Goal: Task Accomplishment & Management: Complete application form

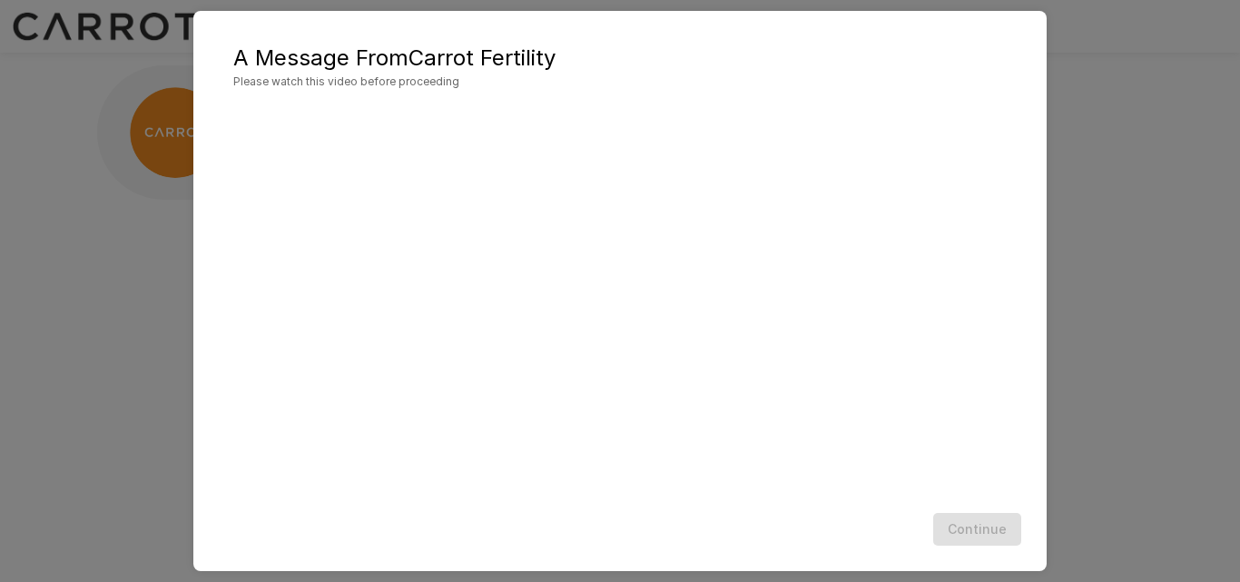
scroll to position [45, 0]
click at [995, 527] on button "Continue" at bounding box center [977, 530] width 88 height 34
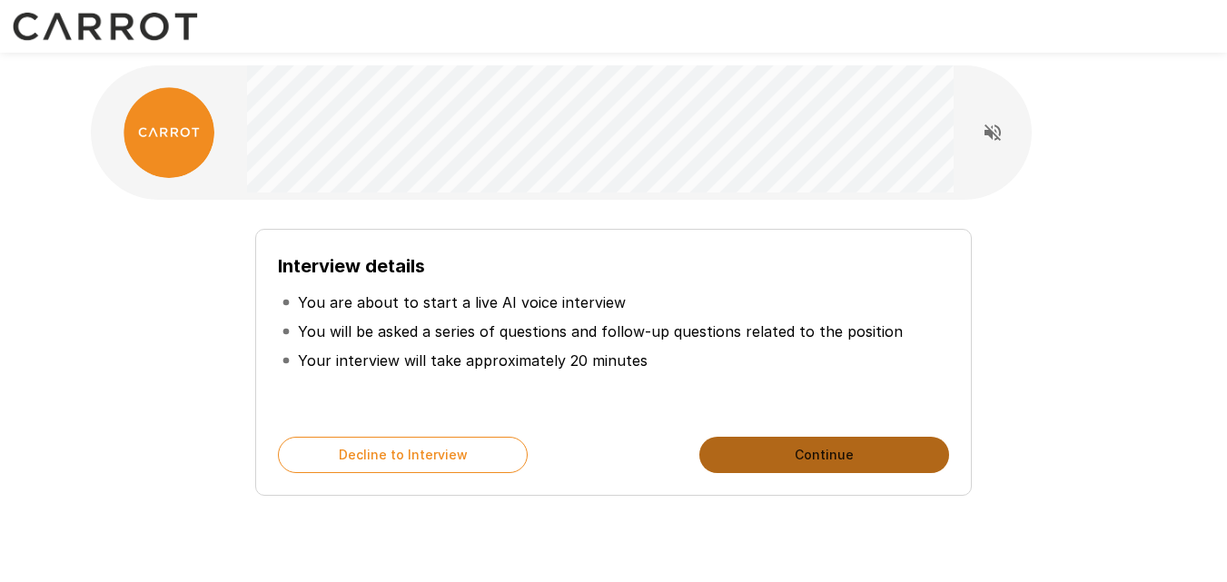
click at [790, 443] on button "Continue" at bounding box center [824, 455] width 250 height 36
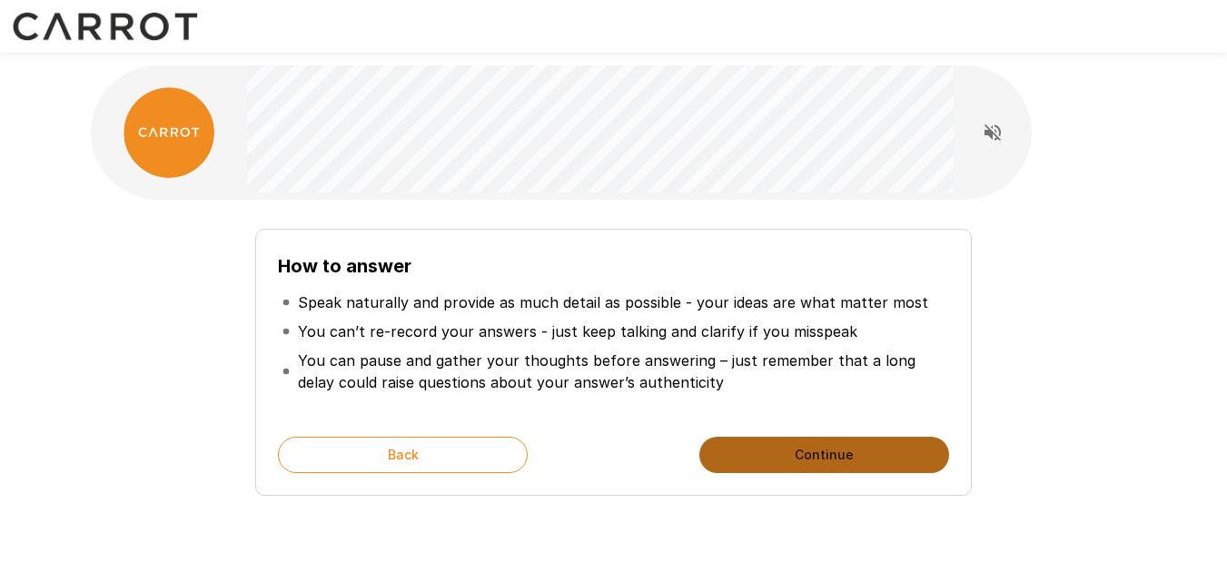
click at [790, 443] on button "Continue" at bounding box center [824, 455] width 250 height 36
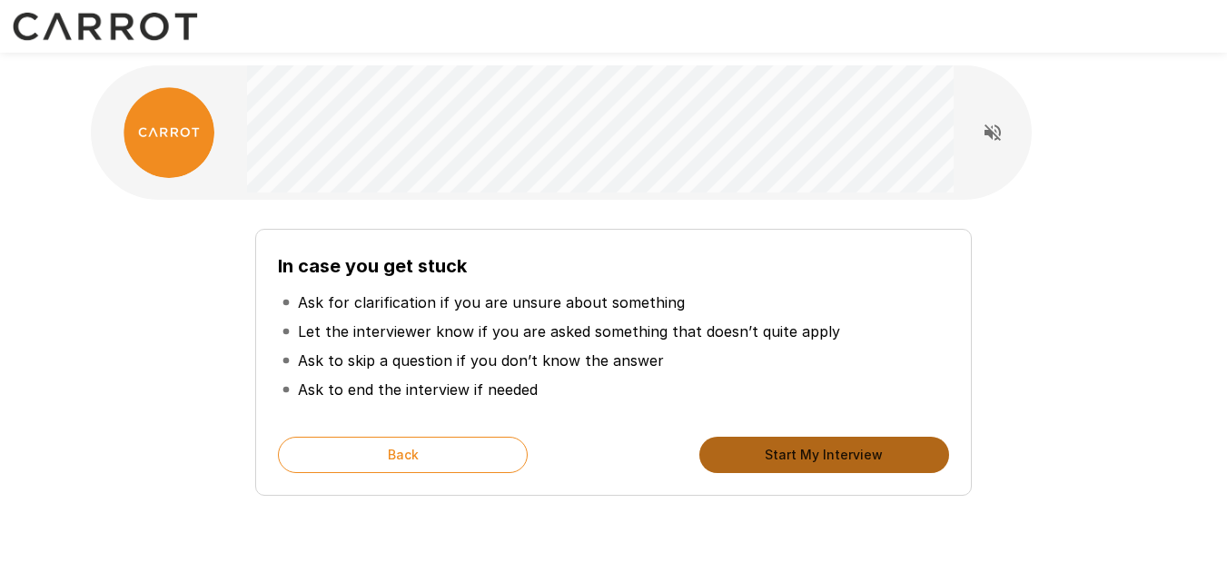
click at [790, 443] on button "Start My Interview" at bounding box center [824, 455] width 250 height 36
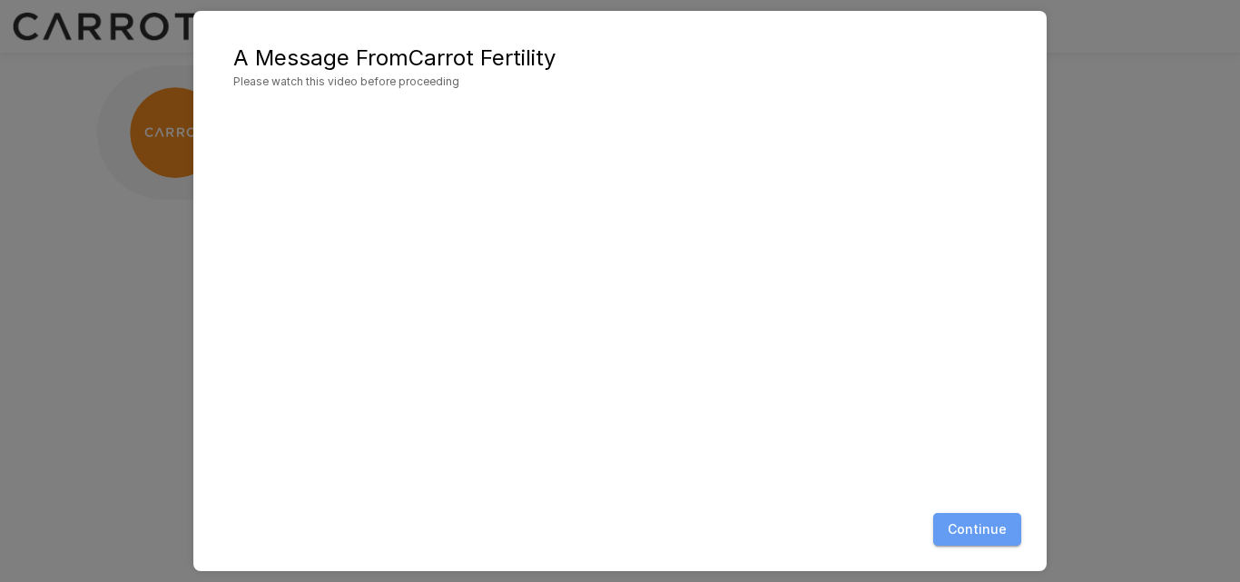
click at [985, 537] on button "Continue" at bounding box center [977, 530] width 88 height 34
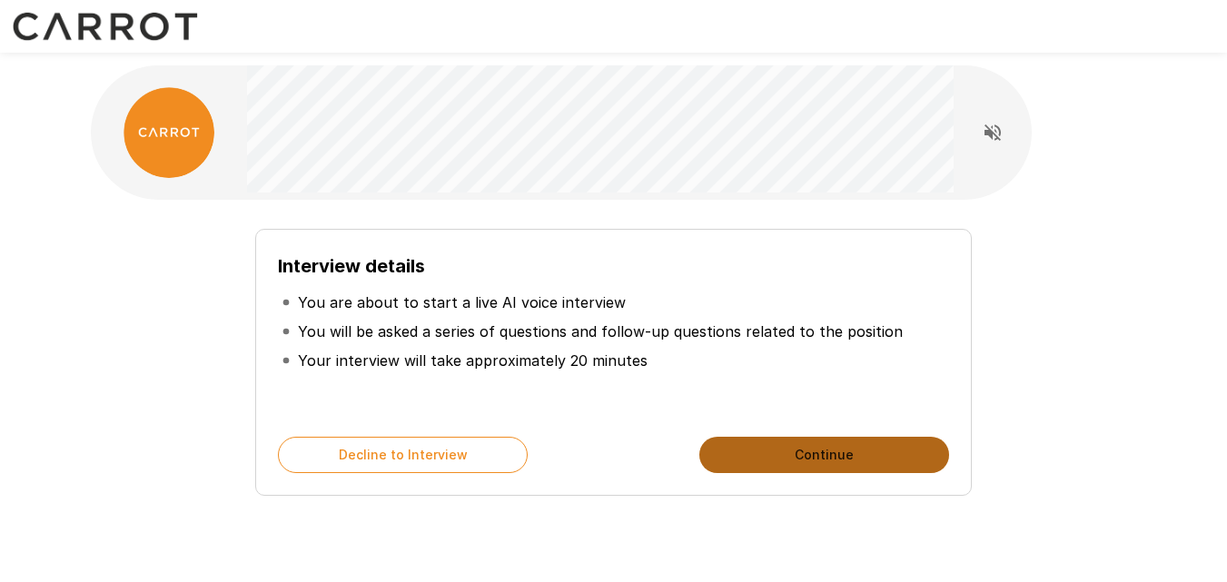
click at [856, 444] on button "Continue" at bounding box center [824, 455] width 250 height 36
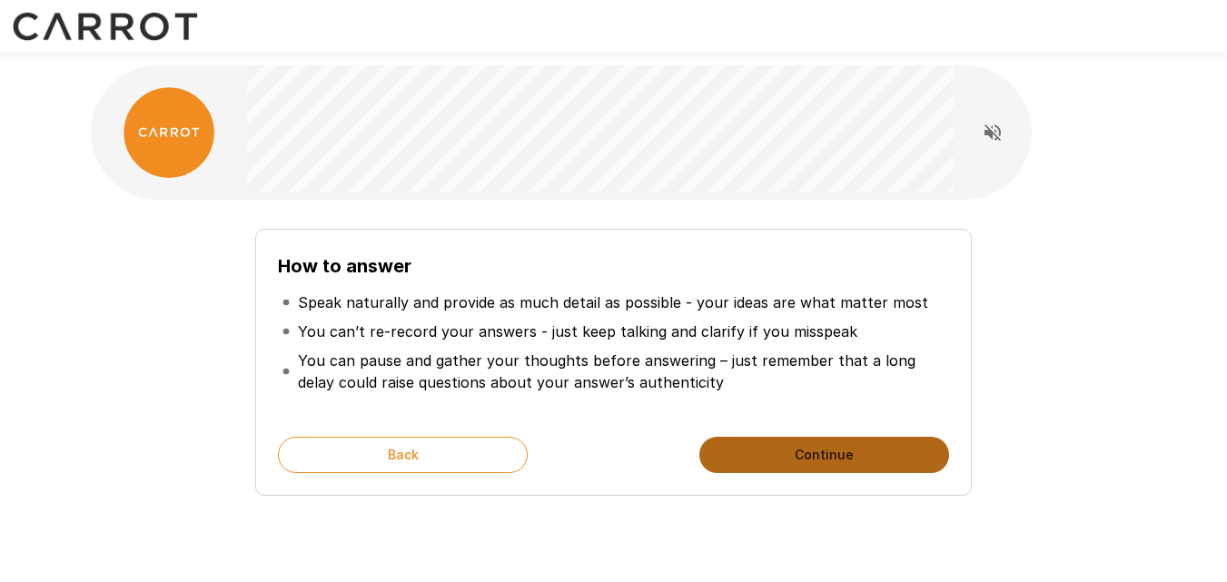
click at [856, 444] on button "Continue" at bounding box center [824, 455] width 250 height 36
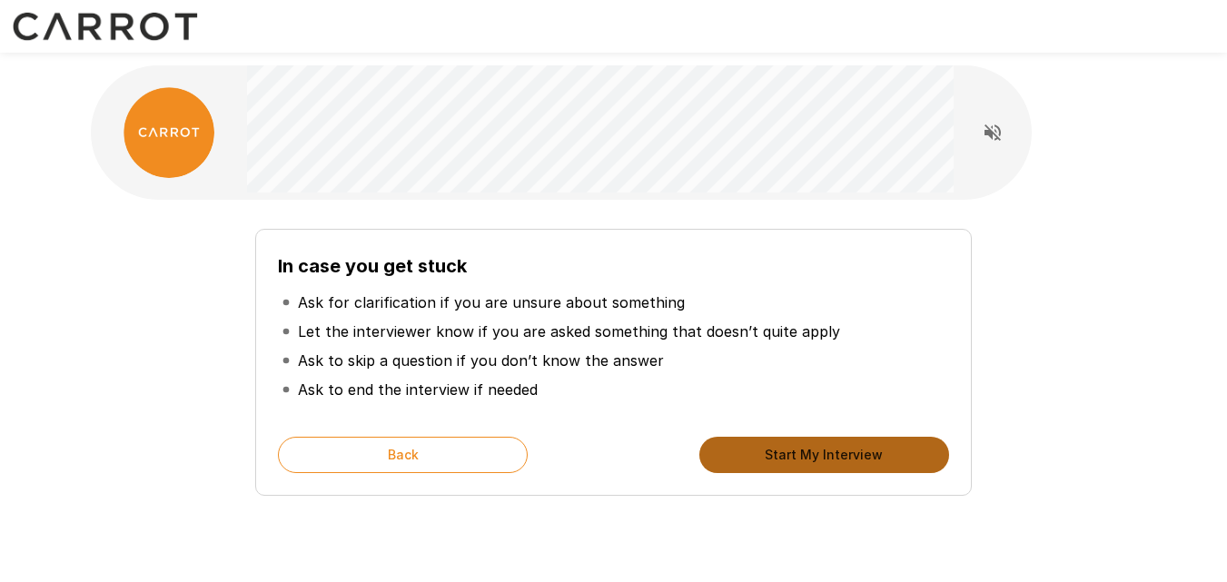
click at [856, 444] on button "Start My Interview" at bounding box center [824, 455] width 250 height 36
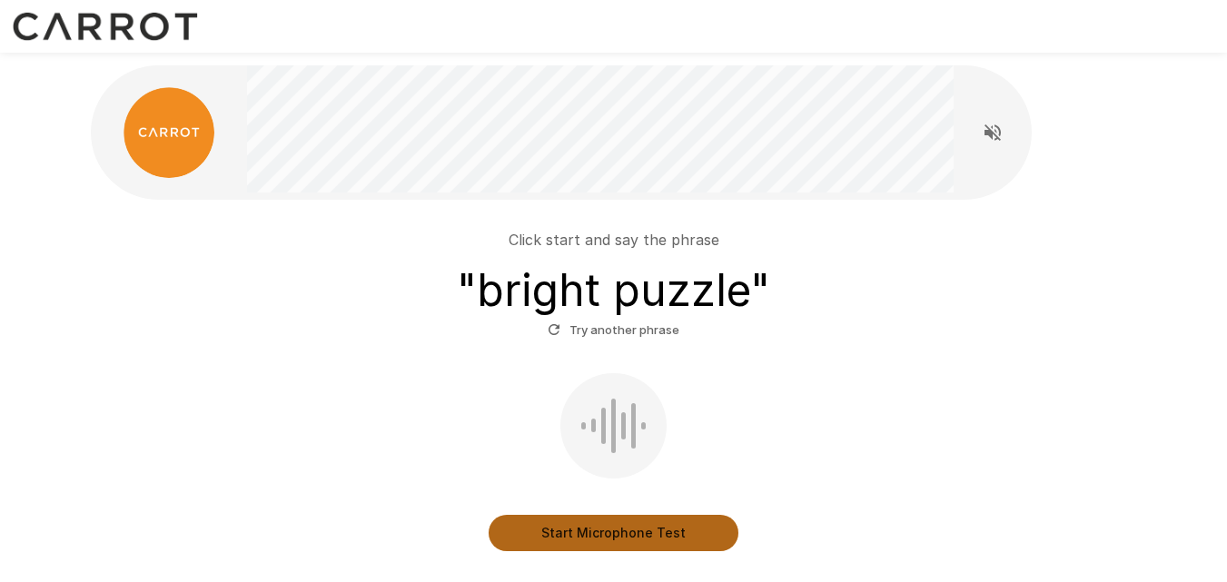
click at [546, 527] on button "Start Microphone Test" at bounding box center [613, 533] width 250 height 36
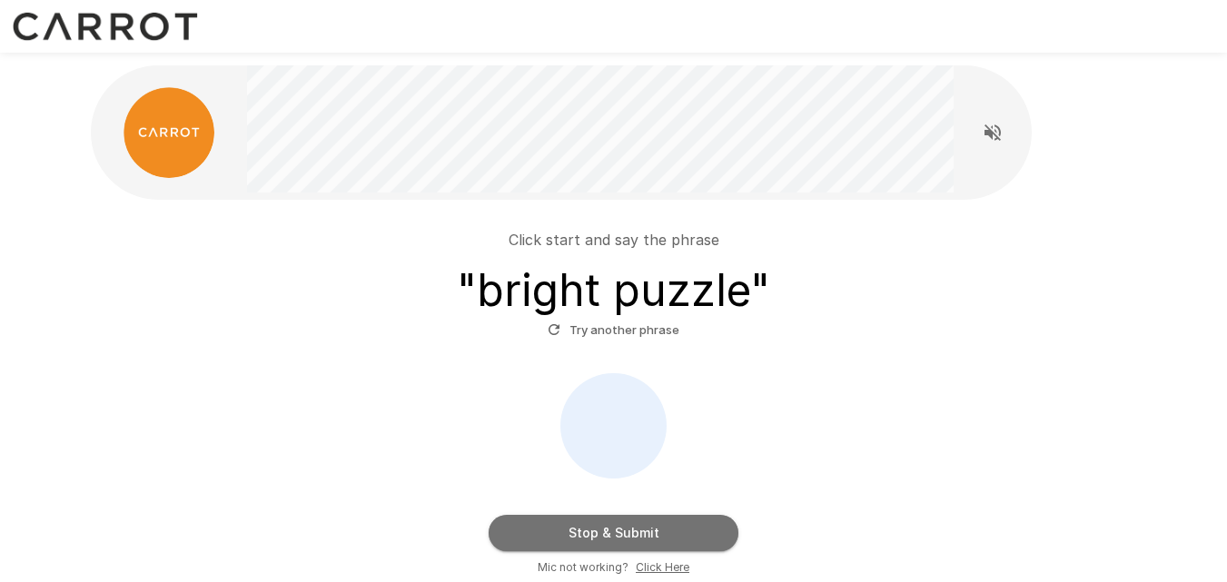
click at [546, 527] on button "Stop & Submit" at bounding box center [613, 533] width 250 height 36
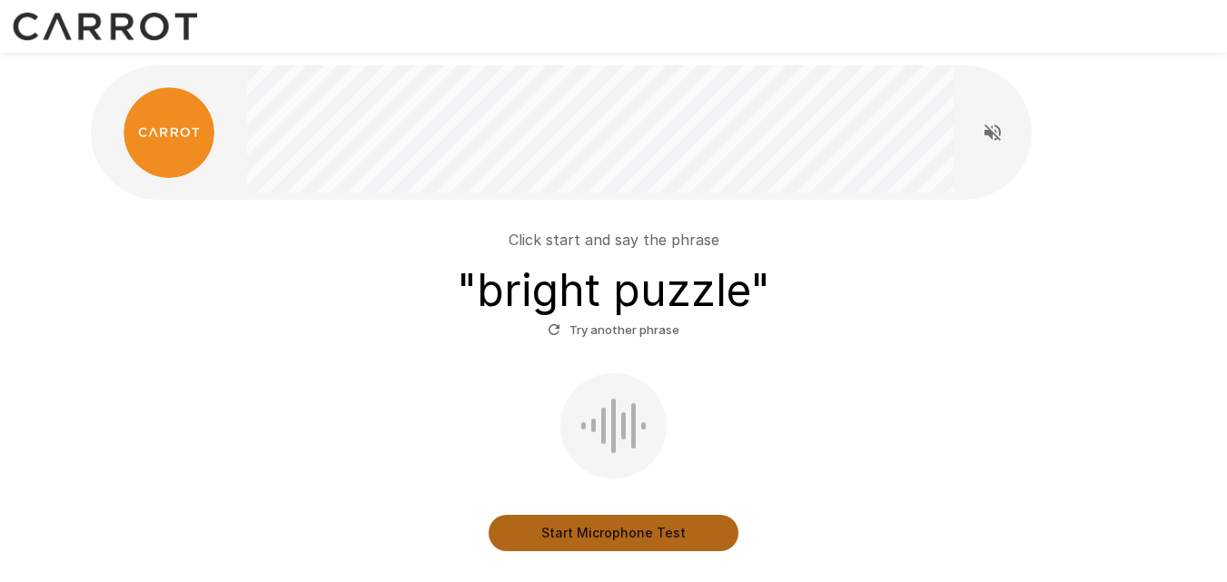
click at [602, 527] on button "Start Microphone Test" at bounding box center [613, 533] width 250 height 36
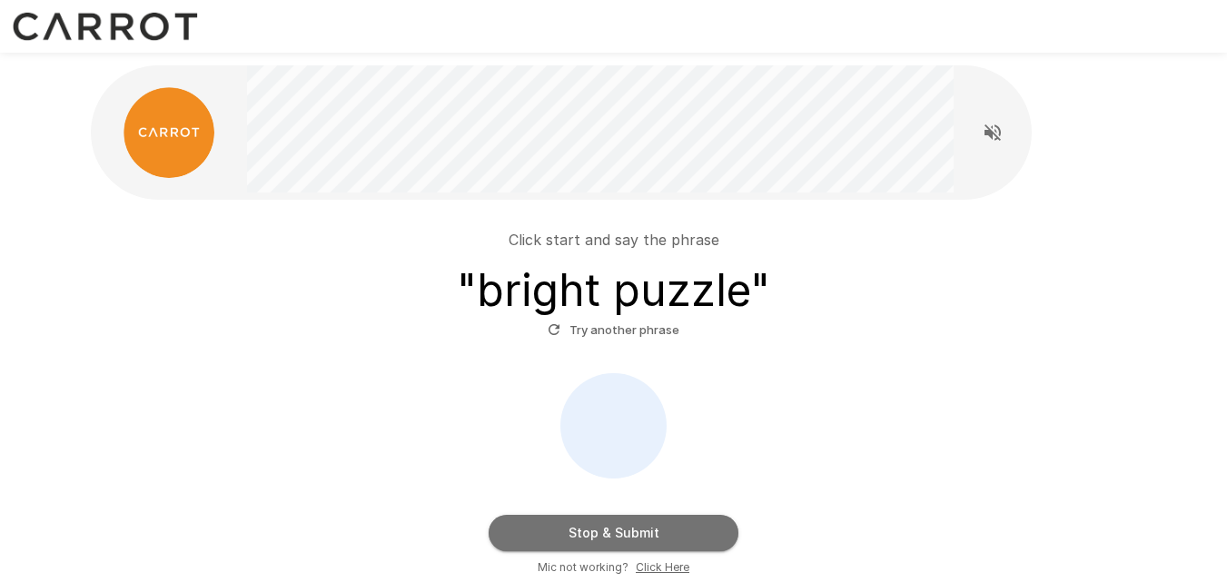
click at [602, 527] on button "Stop & Submit" at bounding box center [613, 533] width 250 height 36
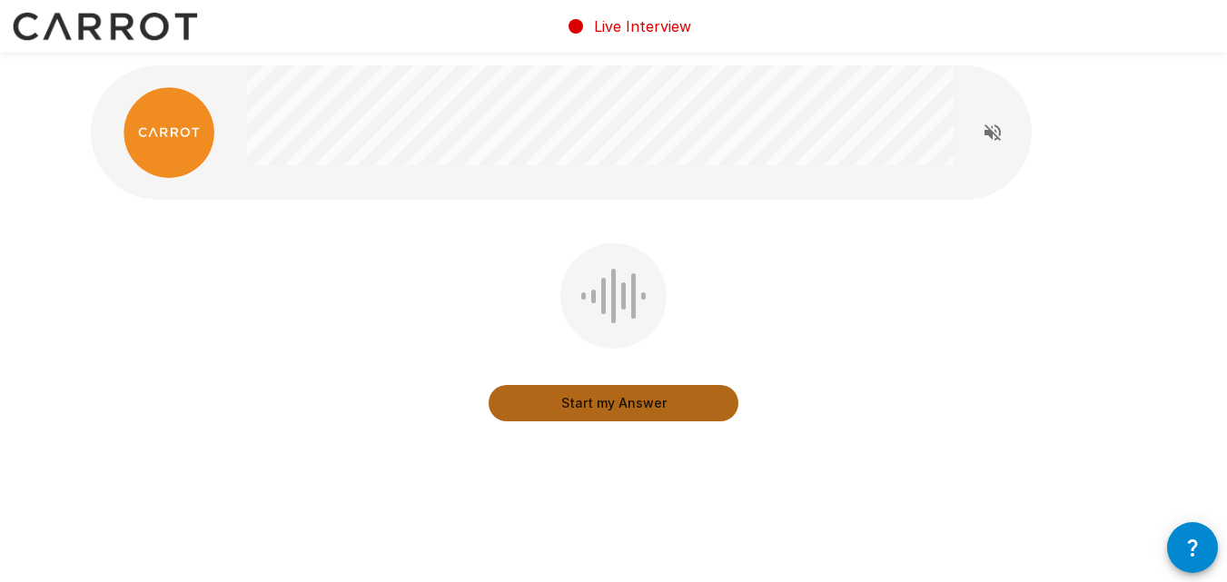
click at [613, 410] on button "Start my Answer" at bounding box center [613, 403] width 250 height 36
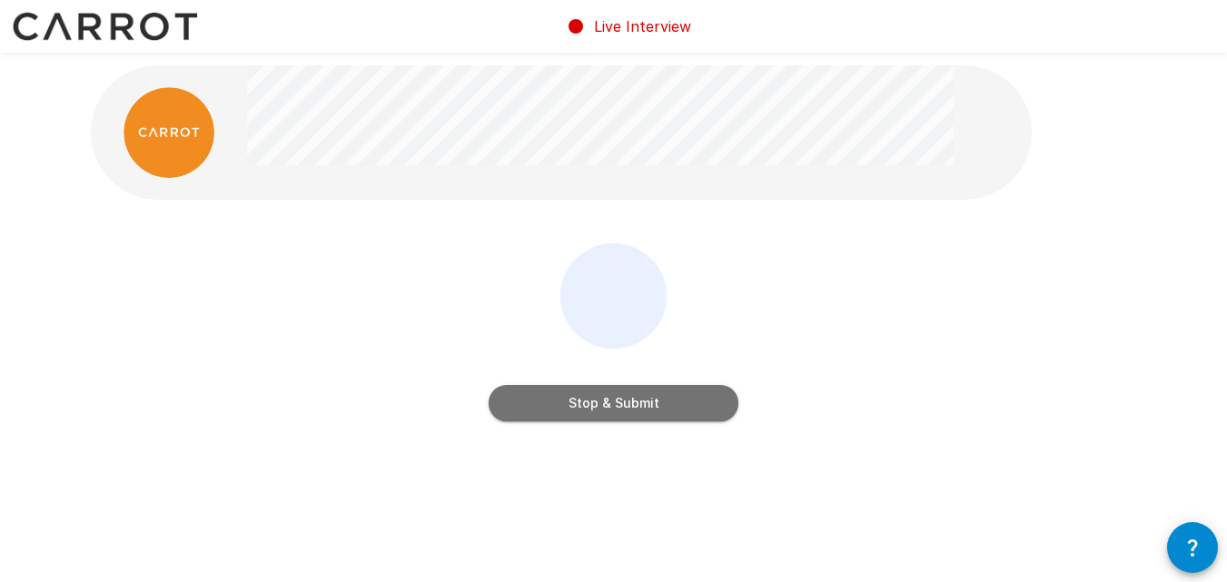
click at [613, 410] on button "Stop & Submit" at bounding box center [613, 403] width 250 height 36
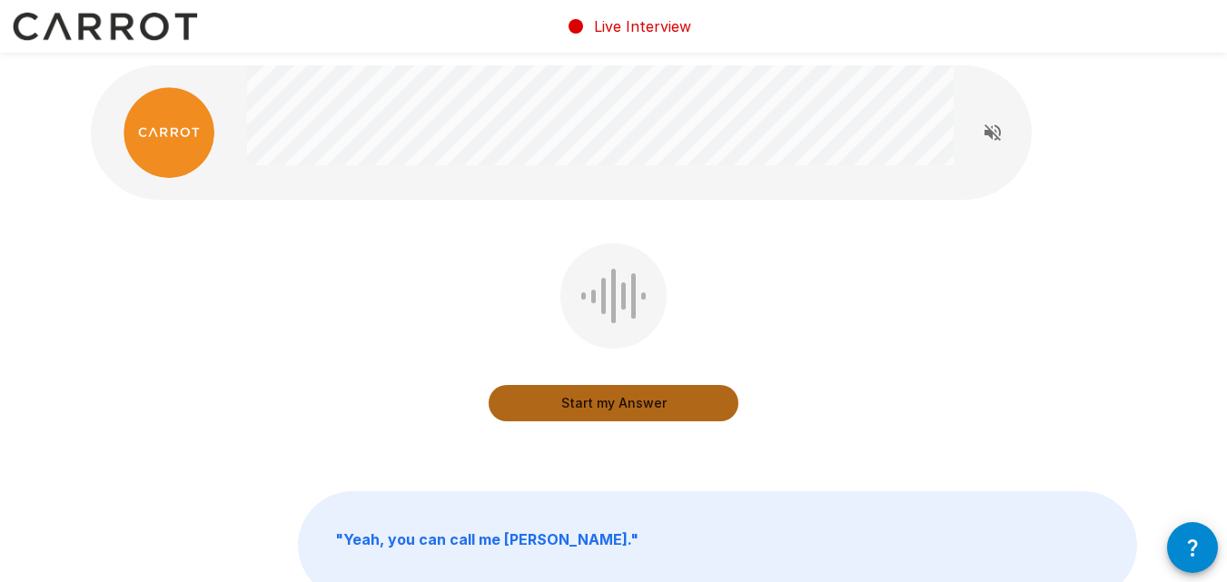
click at [613, 410] on button "Start my Answer" at bounding box center [613, 403] width 250 height 36
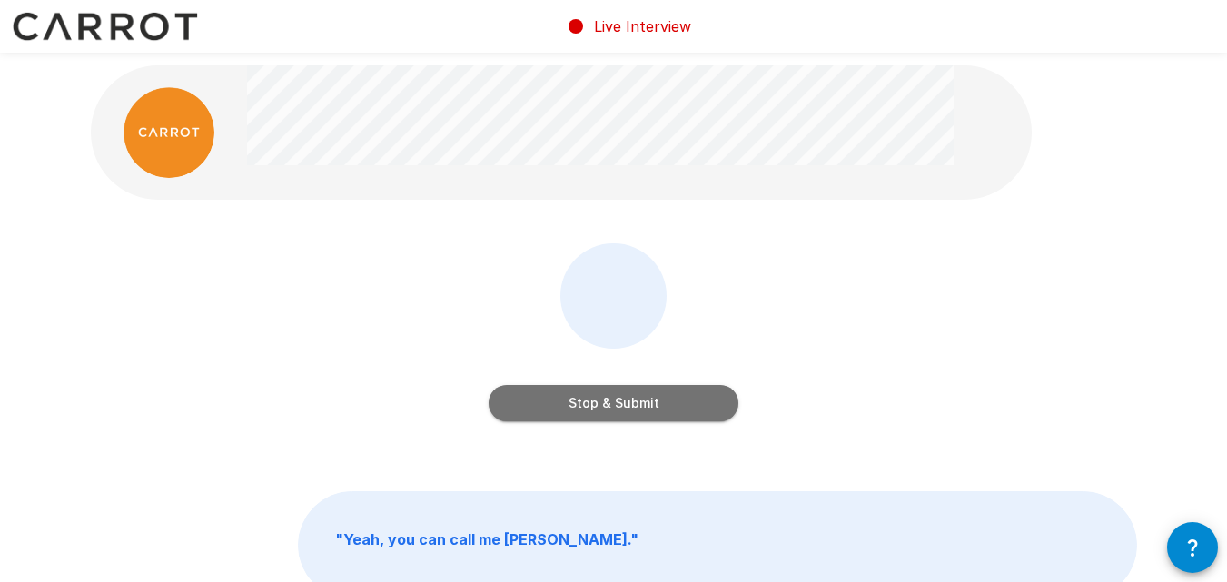
click at [613, 410] on button "Stop & Submit" at bounding box center [613, 403] width 250 height 36
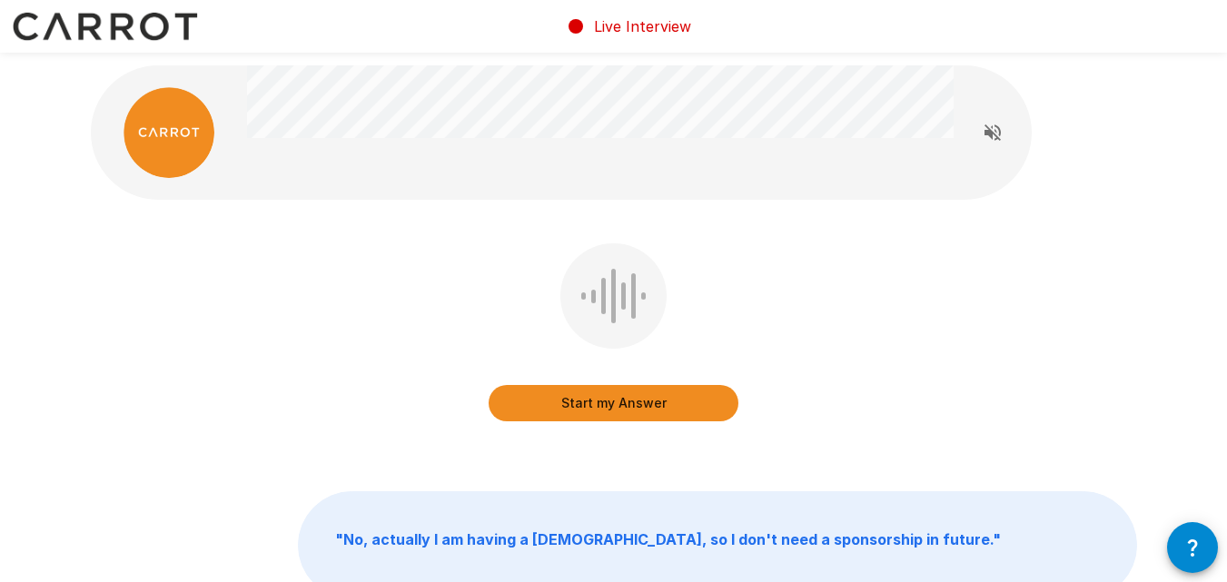
click at [613, 405] on button "Start my Answer" at bounding box center [613, 403] width 250 height 36
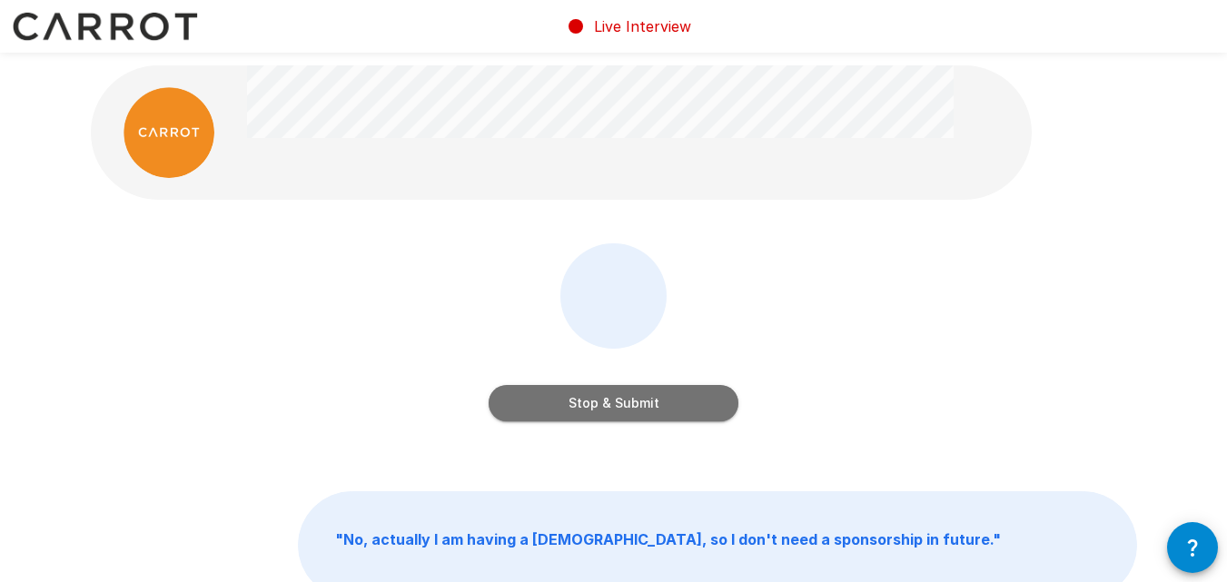
click at [613, 405] on button "Stop & Submit" at bounding box center [613, 403] width 250 height 36
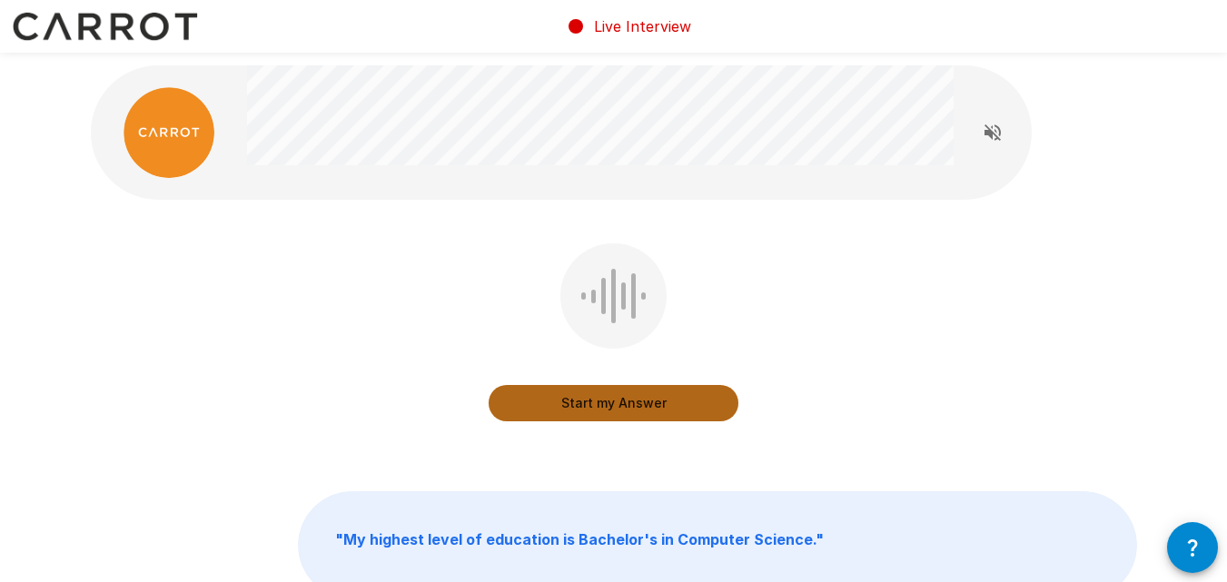
click at [613, 405] on button "Start my Answer" at bounding box center [613, 403] width 250 height 36
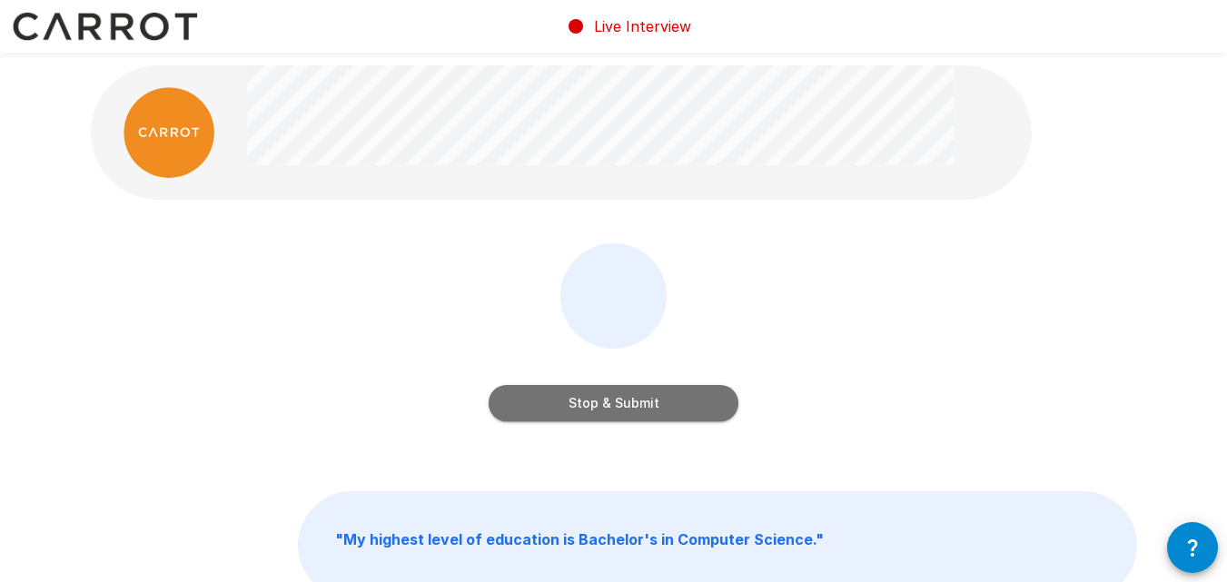
click at [613, 405] on button "Stop & Submit" at bounding box center [613, 403] width 250 height 36
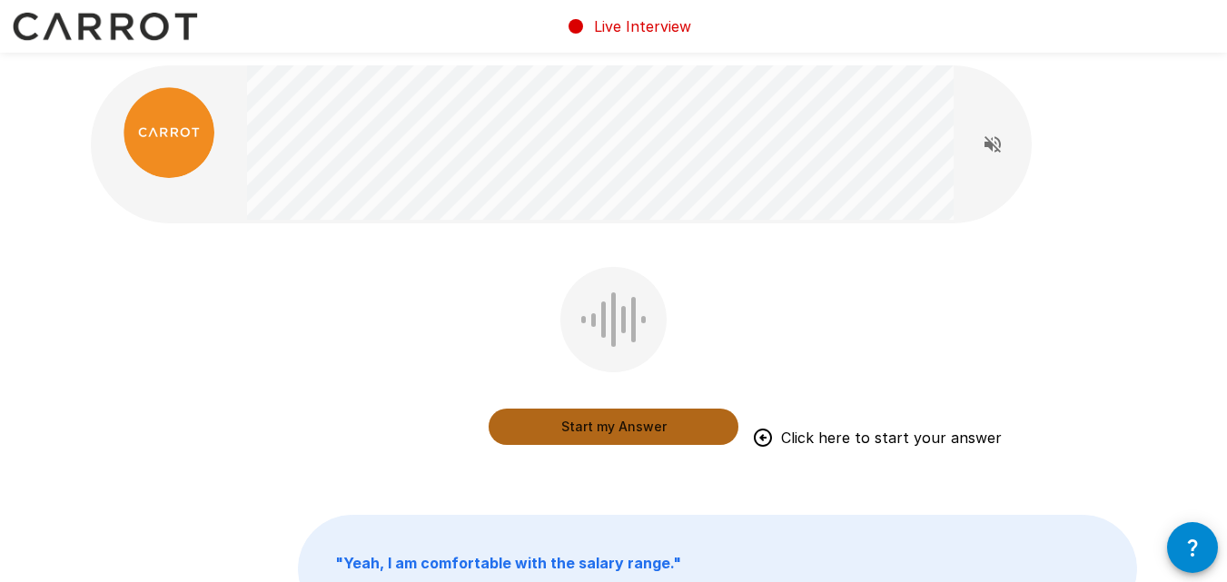
click at [610, 419] on button "Start my Answer" at bounding box center [613, 427] width 250 height 36
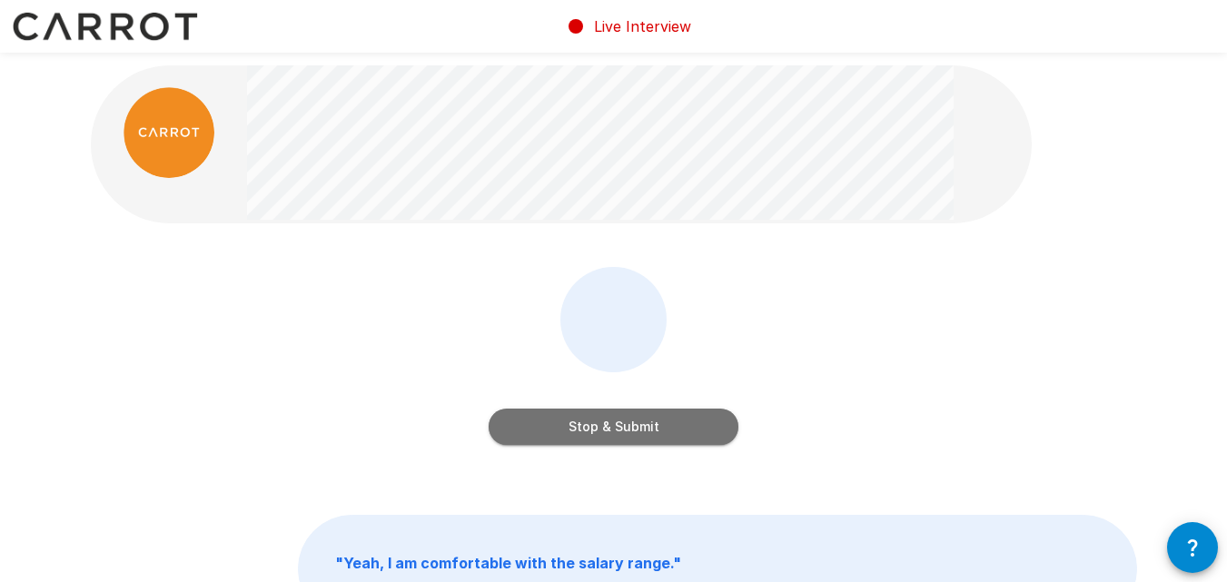
click at [610, 419] on button "Stop & Submit" at bounding box center [613, 427] width 250 height 36
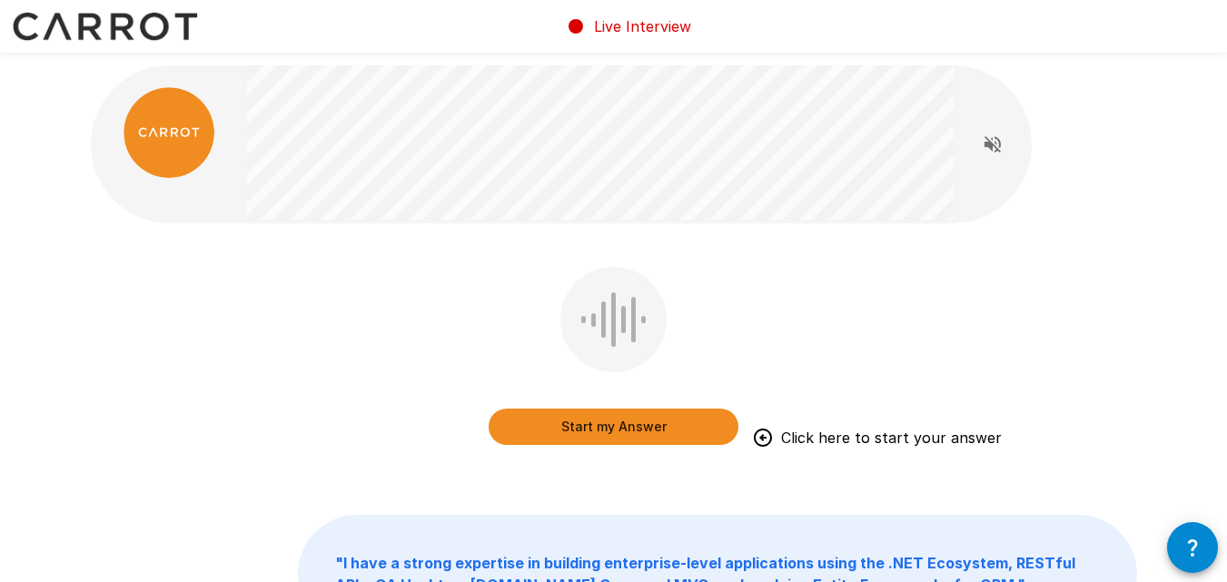
click at [601, 425] on button "Start my Answer" at bounding box center [613, 427] width 250 height 36
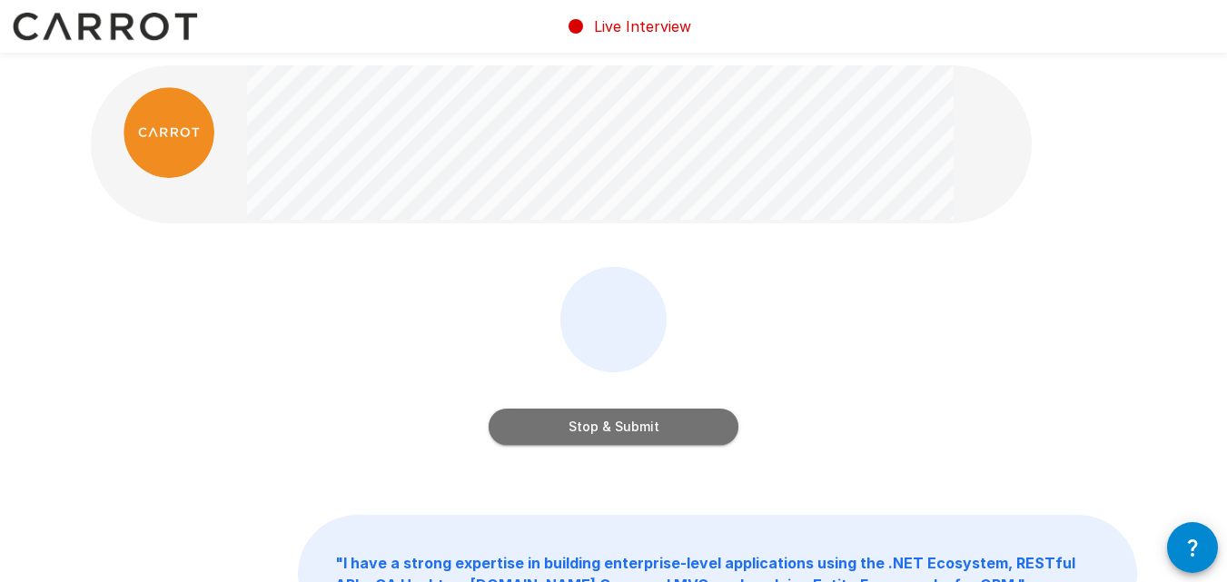
click at [601, 425] on button "Stop & Submit" at bounding box center [613, 427] width 250 height 36
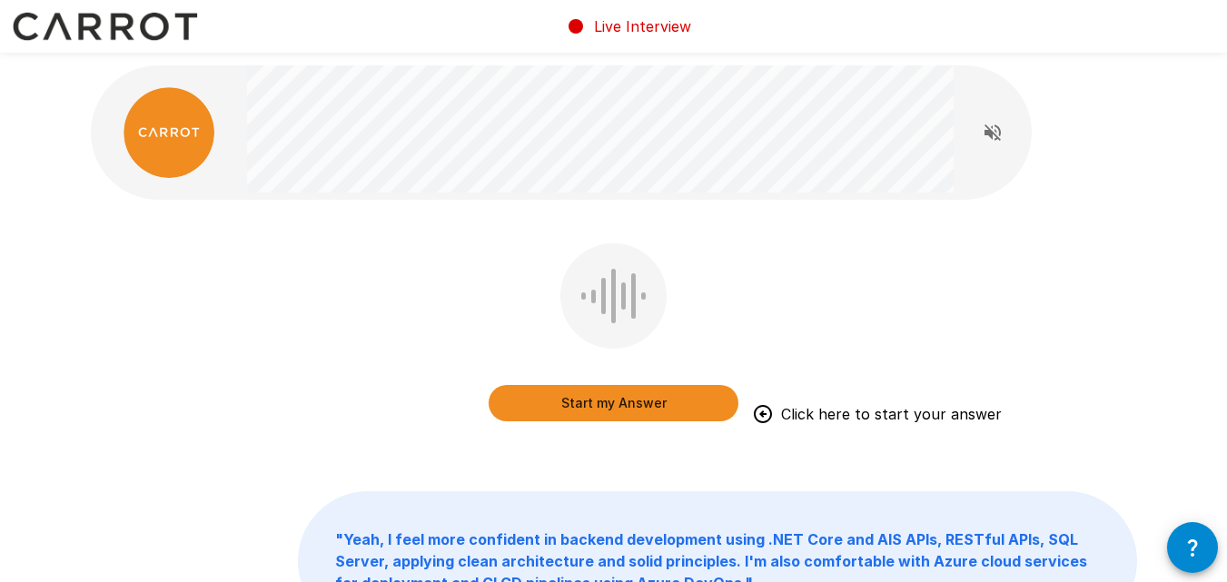
click at [596, 424] on div "Start my Answer Click here to start your answer" at bounding box center [613, 335] width 250 height 185
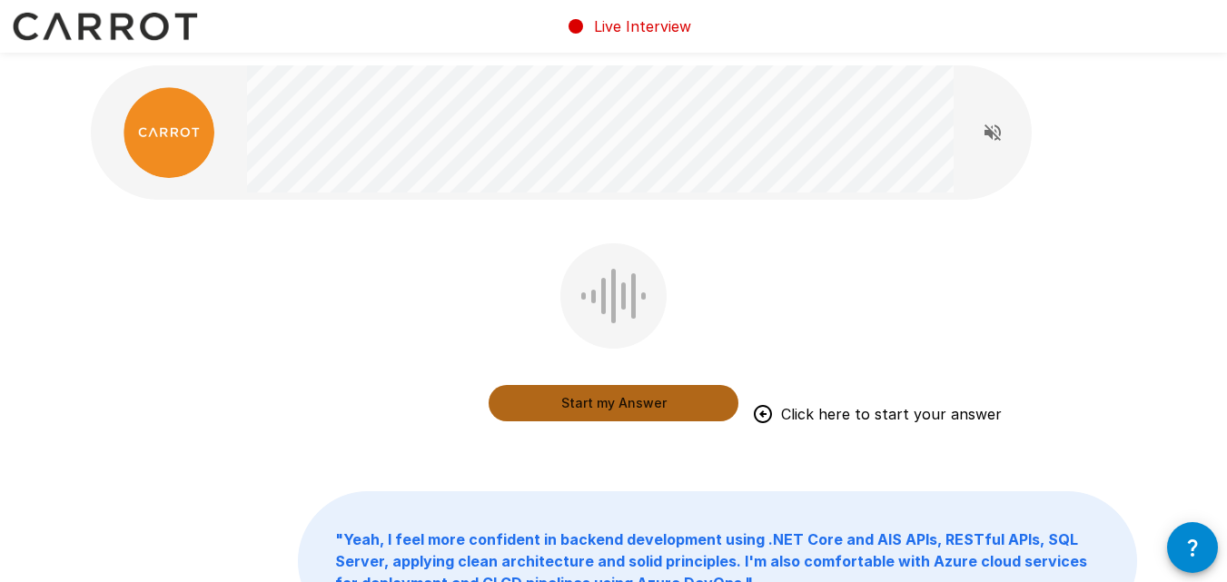
click at [596, 411] on button "Start my Answer" at bounding box center [613, 403] width 250 height 36
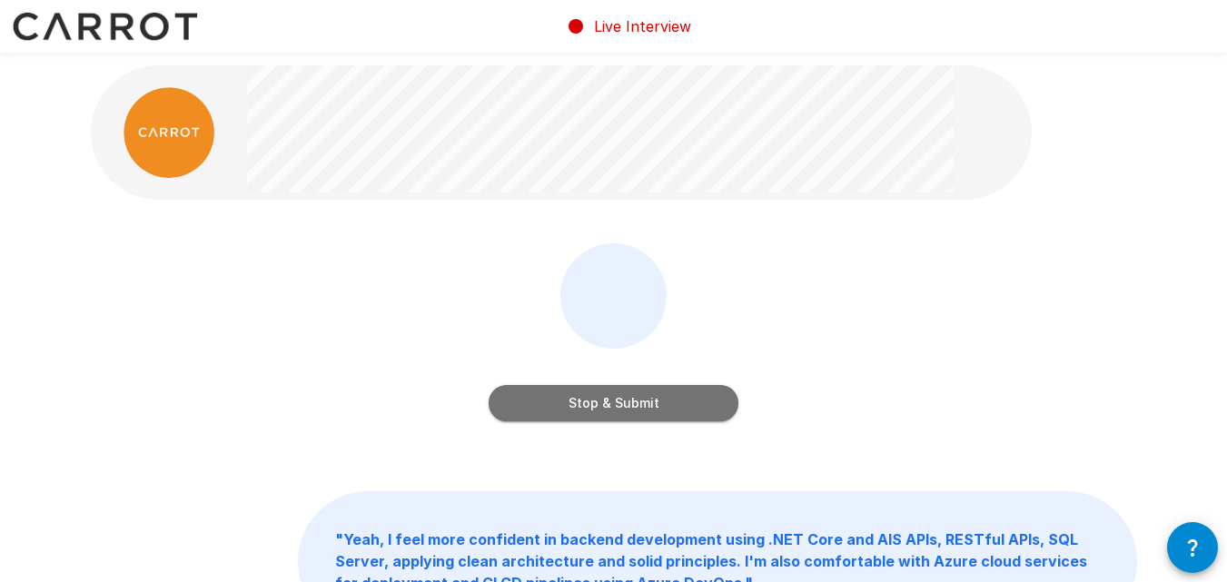
click at [596, 411] on button "Stop & Submit" at bounding box center [613, 403] width 250 height 36
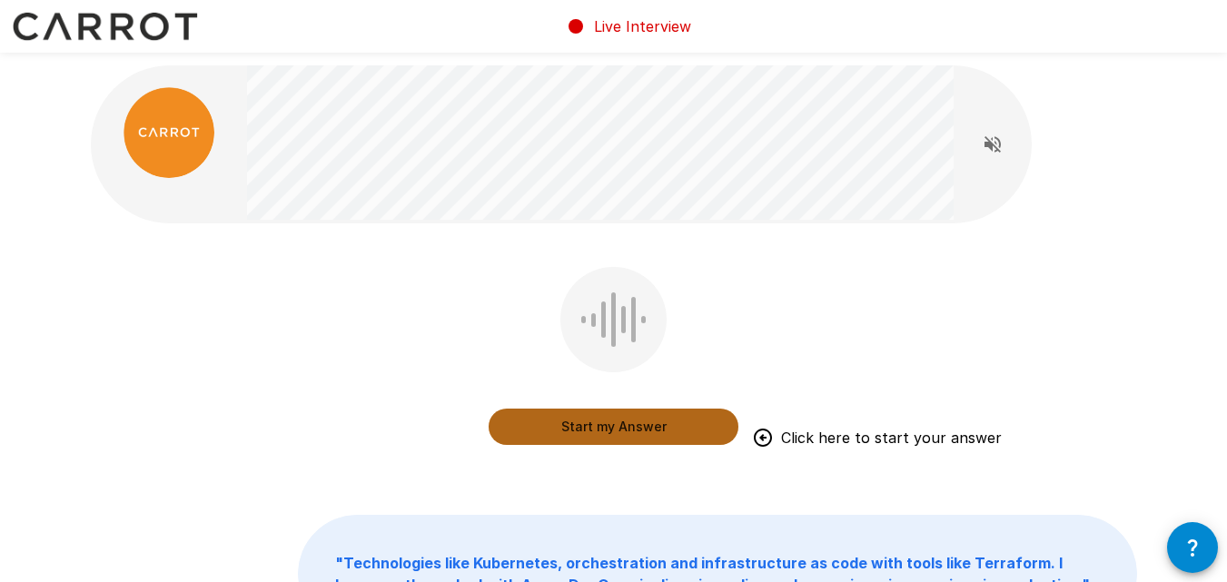
click at [596, 413] on button "Start my Answer" at bounding box center [613, 427] width 250 height 36
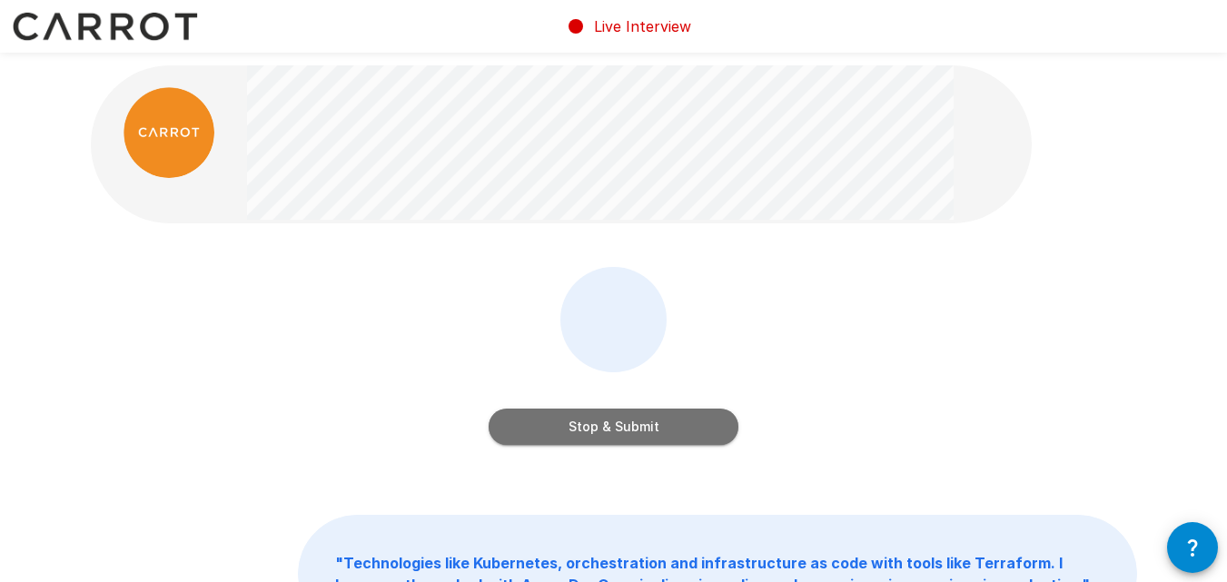
click at [596, 413] on button "Stop & Submit" at bounding box center [613, 427] width 250 height 36
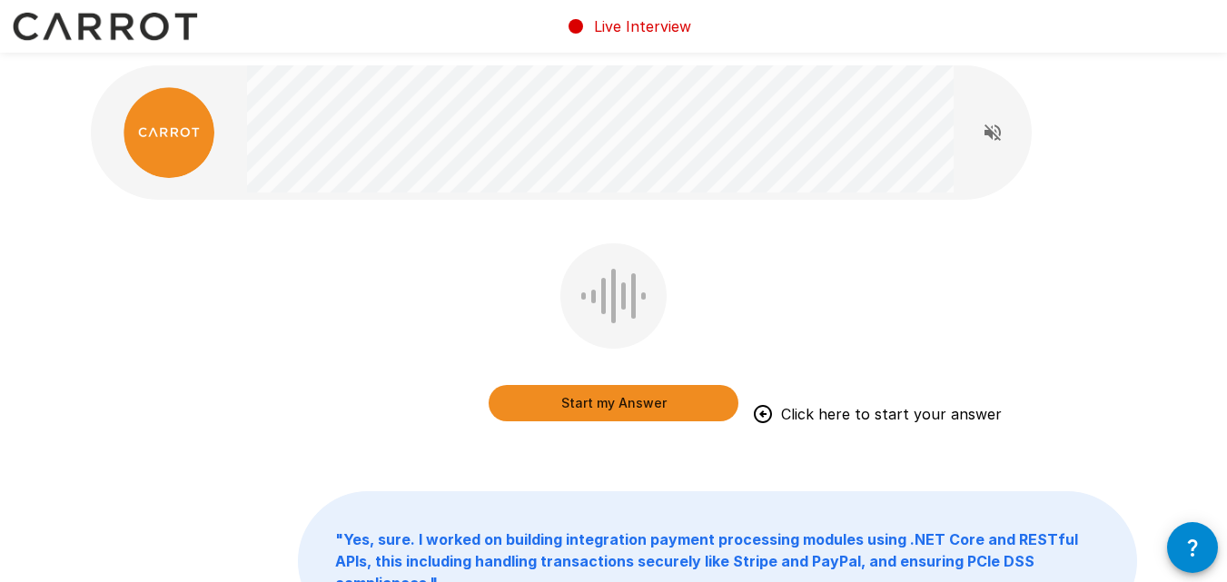
click at [596, 413] on button "Start my Answer" at bounding box center [613, 403] width 250 height 36
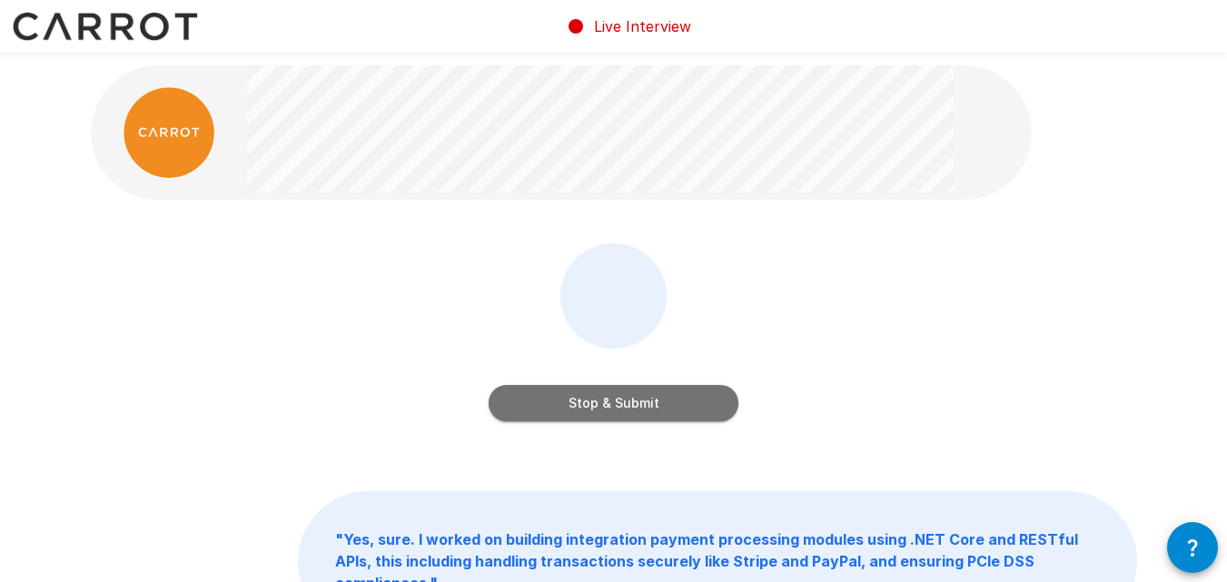
click at [596, 413] on button "Stop & Submit" at bounding box center [613, 403] width 250 height 36
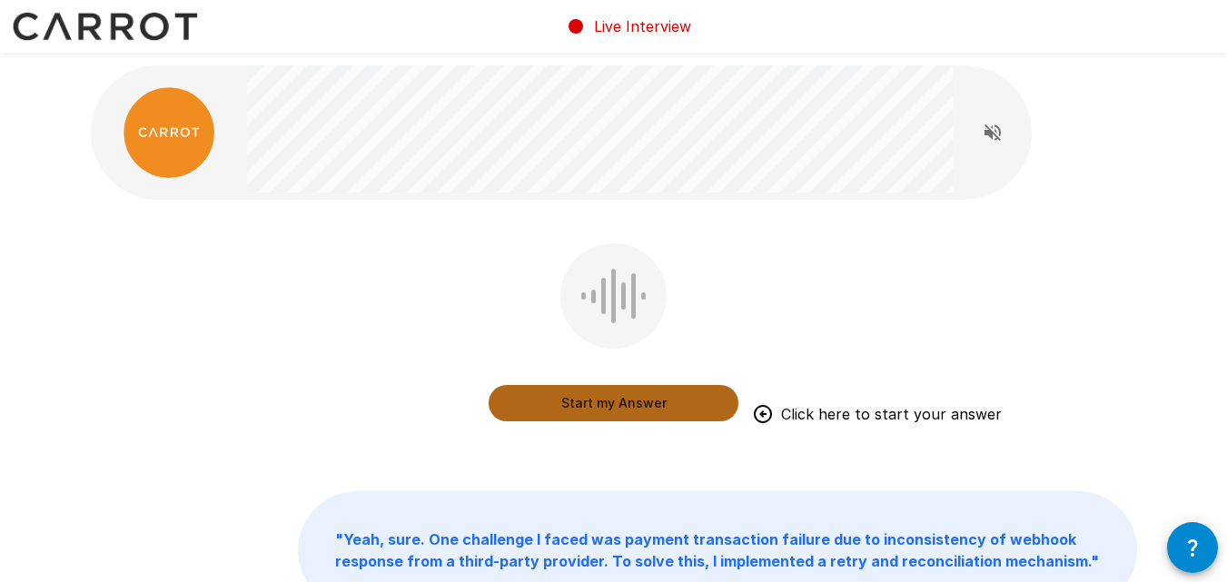
click at [596, 413] on button "Start my Answer" at bounding box center [613, 403] width 250 height 36
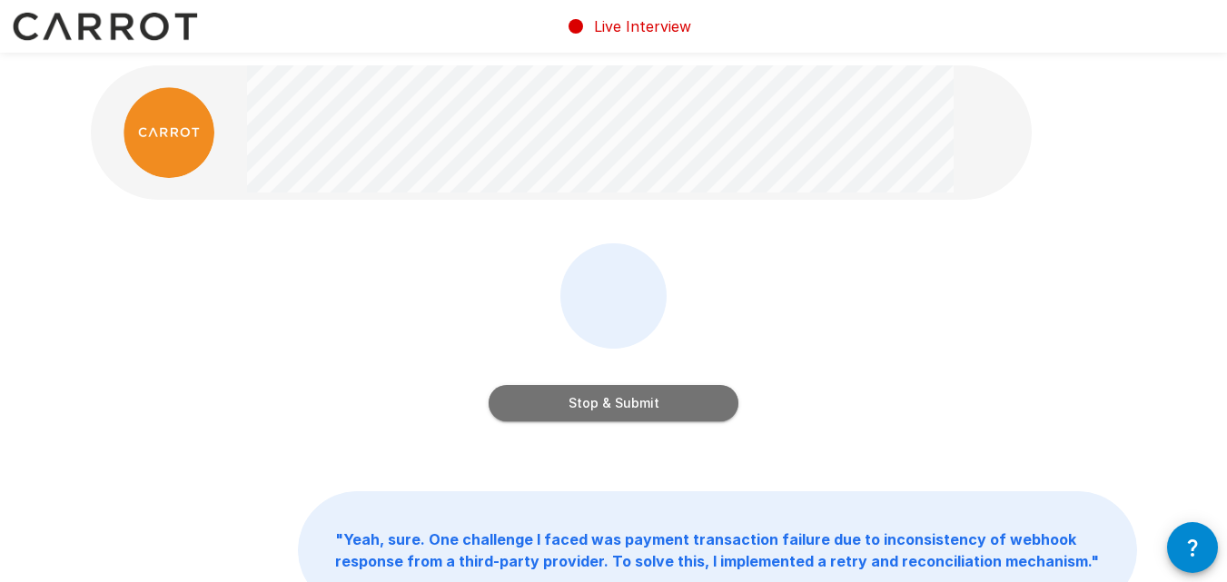
click at [596, 413] on button "Stop & Submit" at bounding box center [613, 403] width 250 height 36
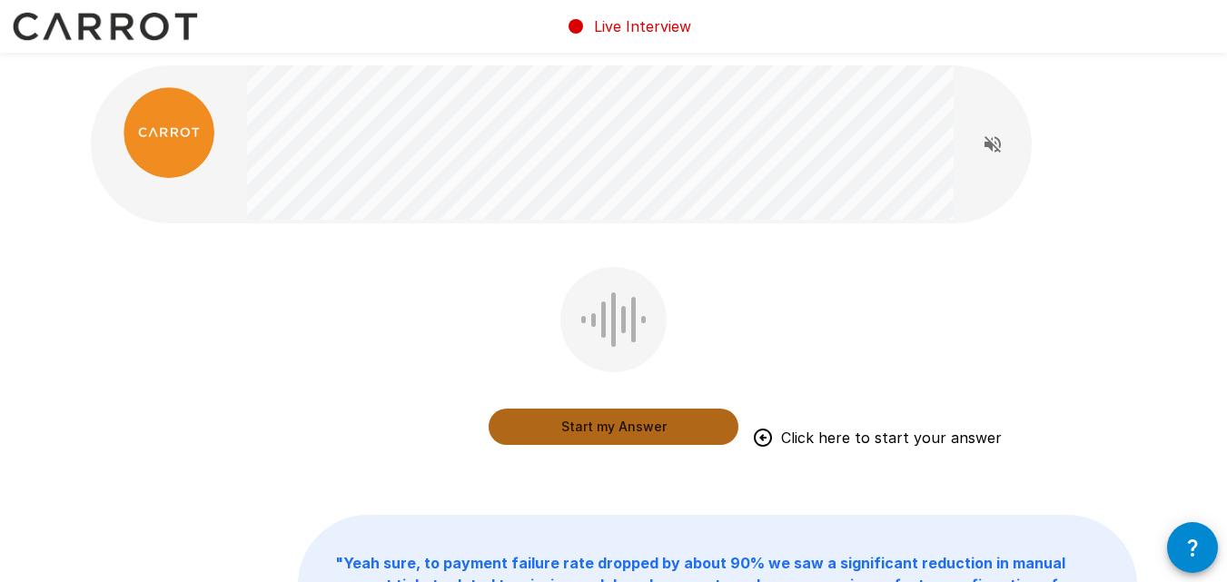
click at [566, 434] on button "Start my Answer" at bounding box center [613, 427] width 250 height 36
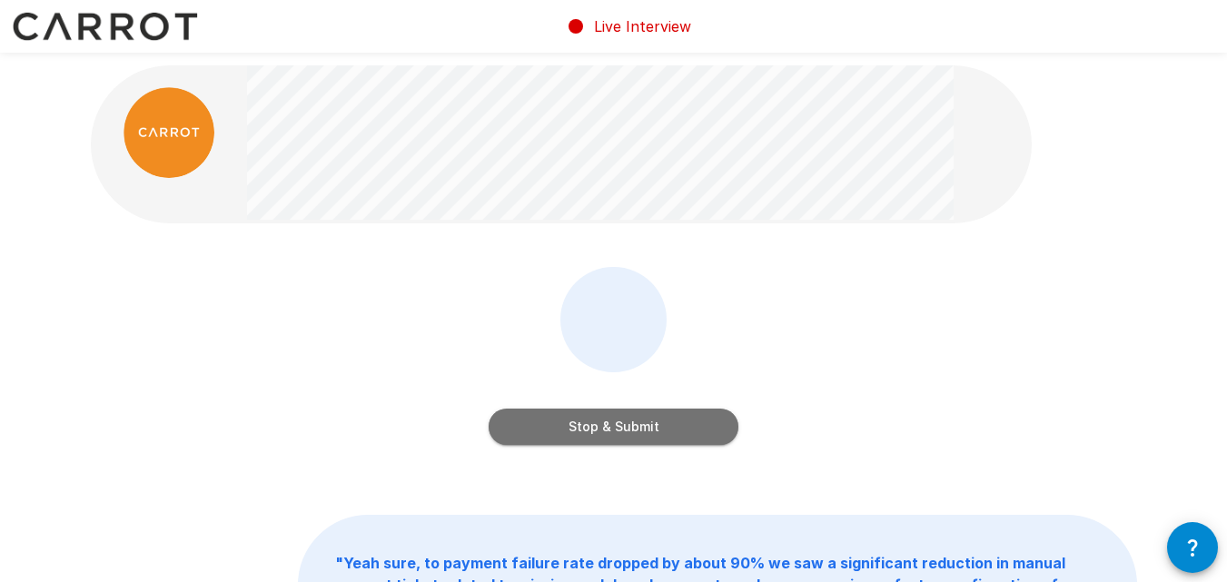
click at [566, 434] on button "Stop & Submit" at bounding box center [613, 427] width 250 height 36
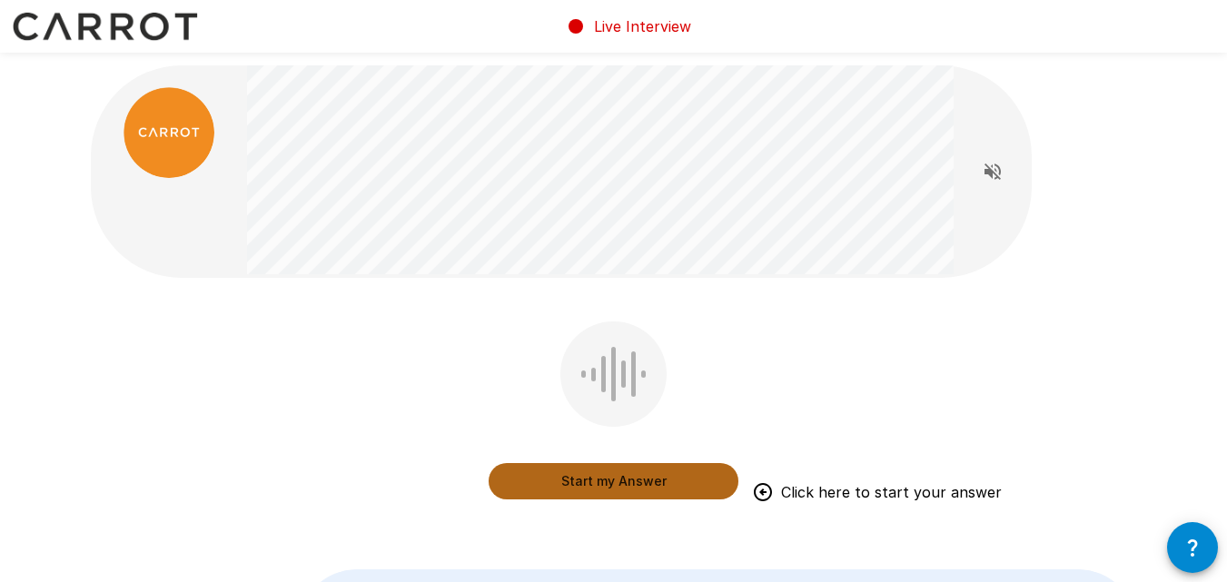
click at [576, 476] on button "Start my Answer" at bounding box center [613, 481] width 250 height 36
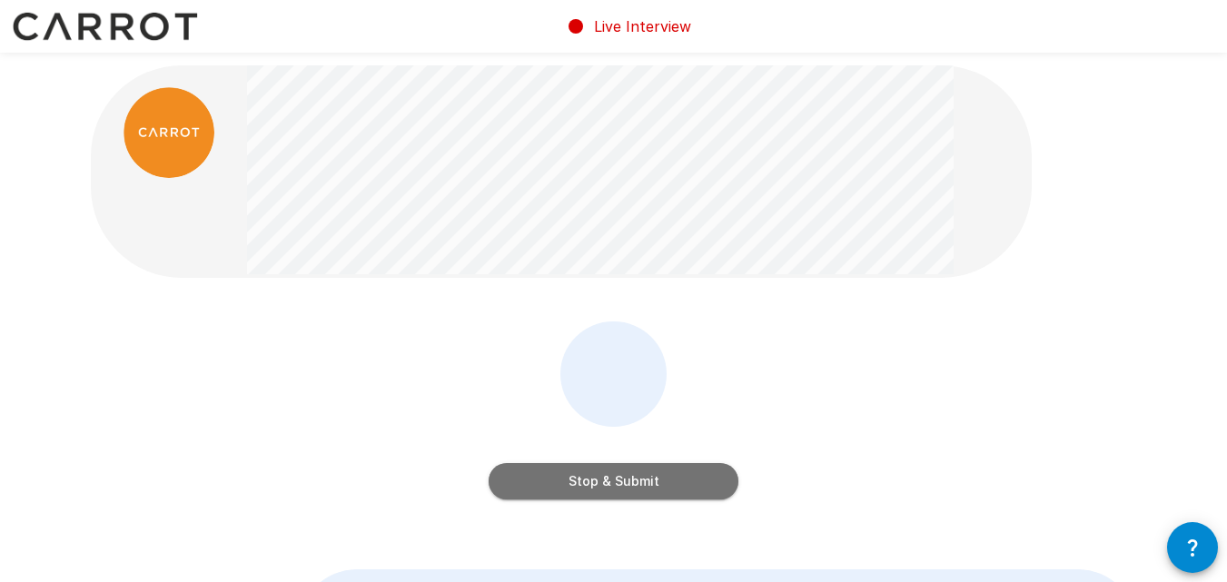
click at [576, 476] on button "Stop & Submit" at bounding box center [613, 481] width 250 height 36
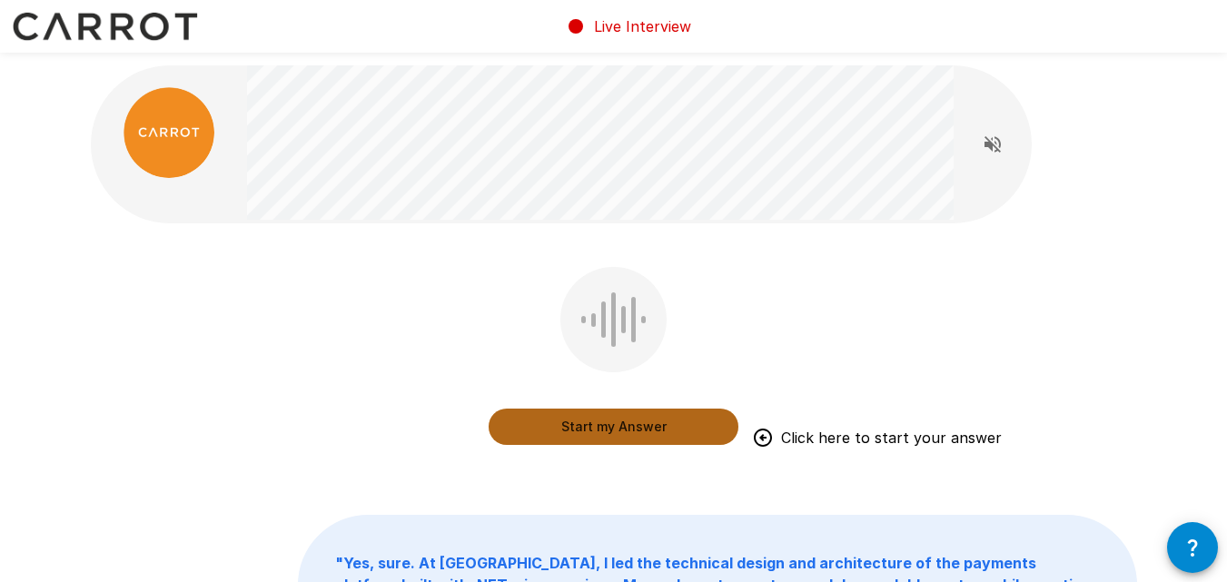
click at [604, 426] on button "Start my Answer" at bounding box center [613, 427] width 250 height 36
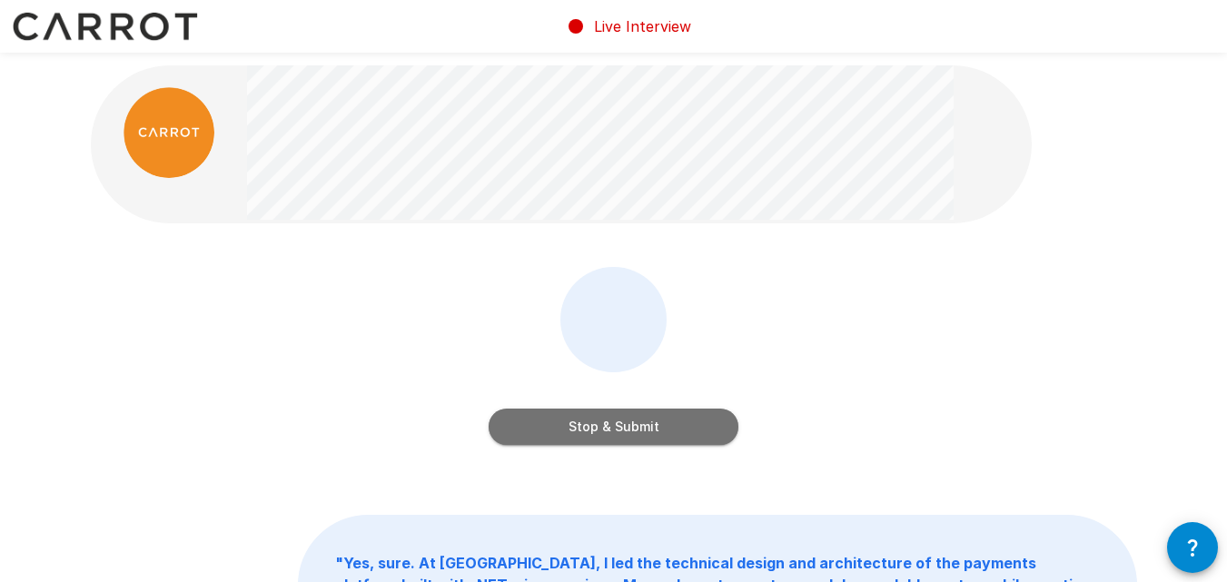
click at [604, 426] on button "Stop & Submit" at bounding box center [613, 427] width 250 height 36
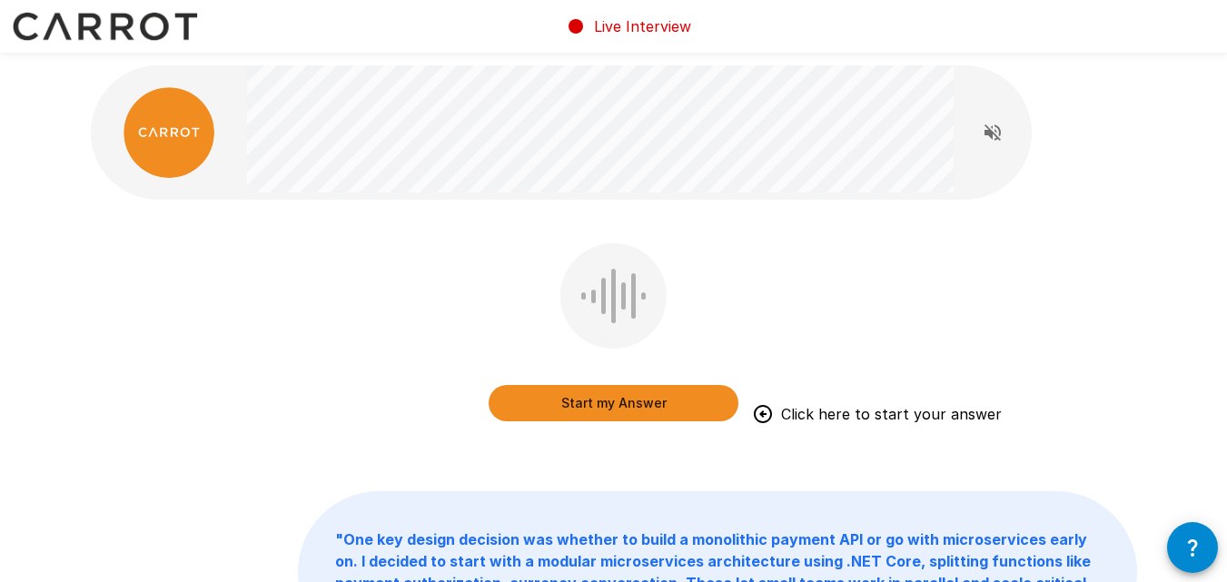
click at [604, 426] on div "Start my Answer Click here to start your answer" at bounding box center [613, 335] width 250 height 185
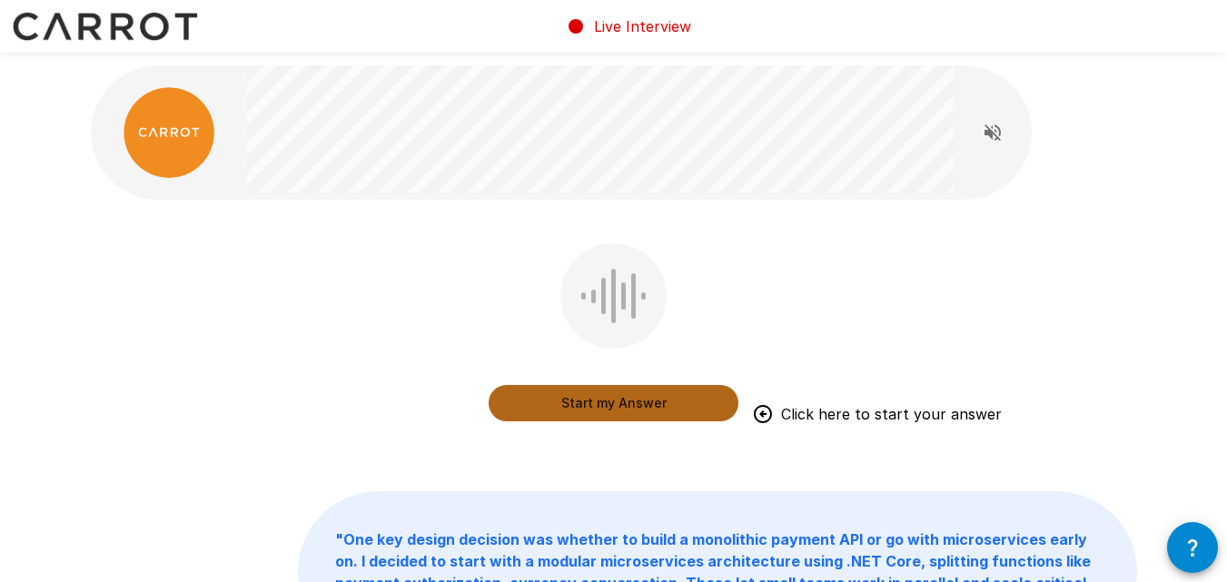
click at [610, 397] on button "Start my Answer" at bounding box center [613, 403] width 250 height 36
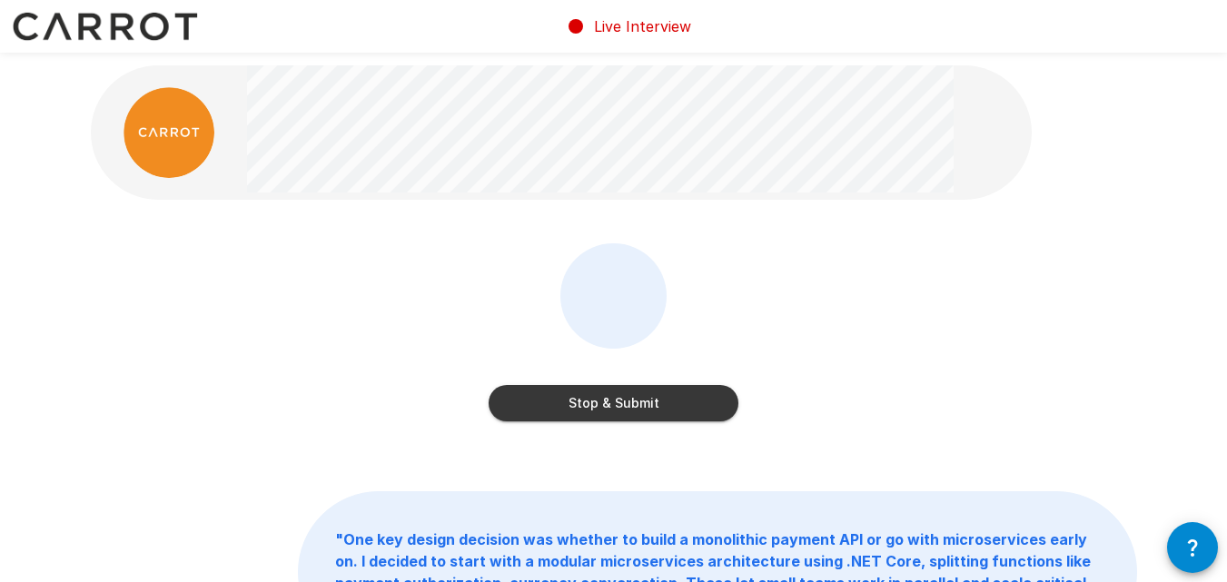
click at [610, 397] on button "Stop & Submit" at bounding box center [613, 403] width 250 height 36
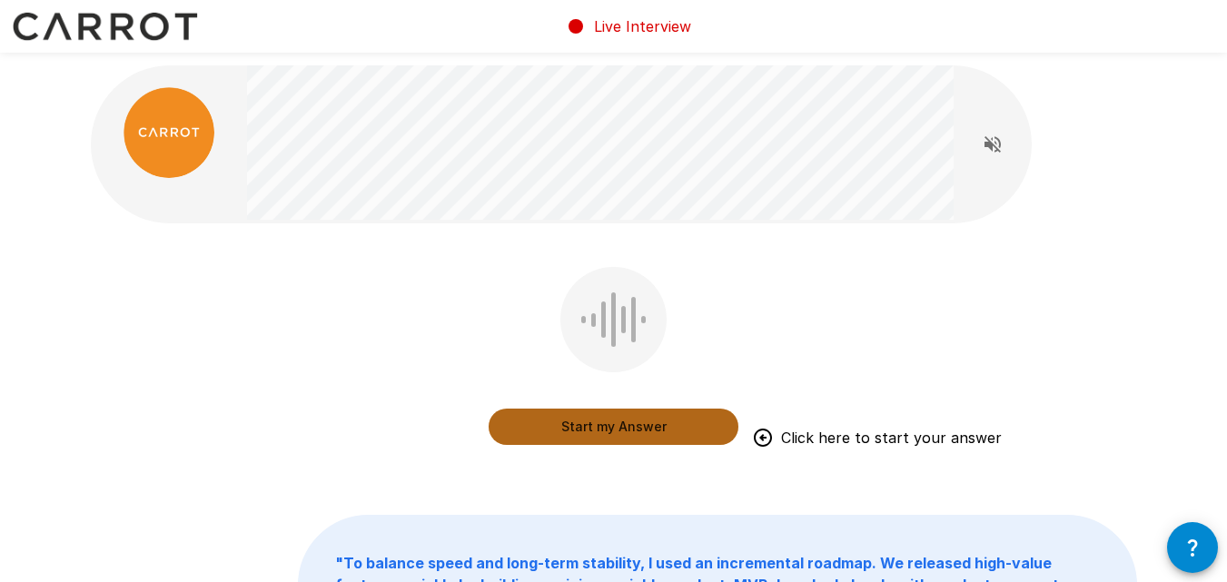
click at [606, 430] on button "Start my Answer" at bounding box center [613, 427] width 250 height 36
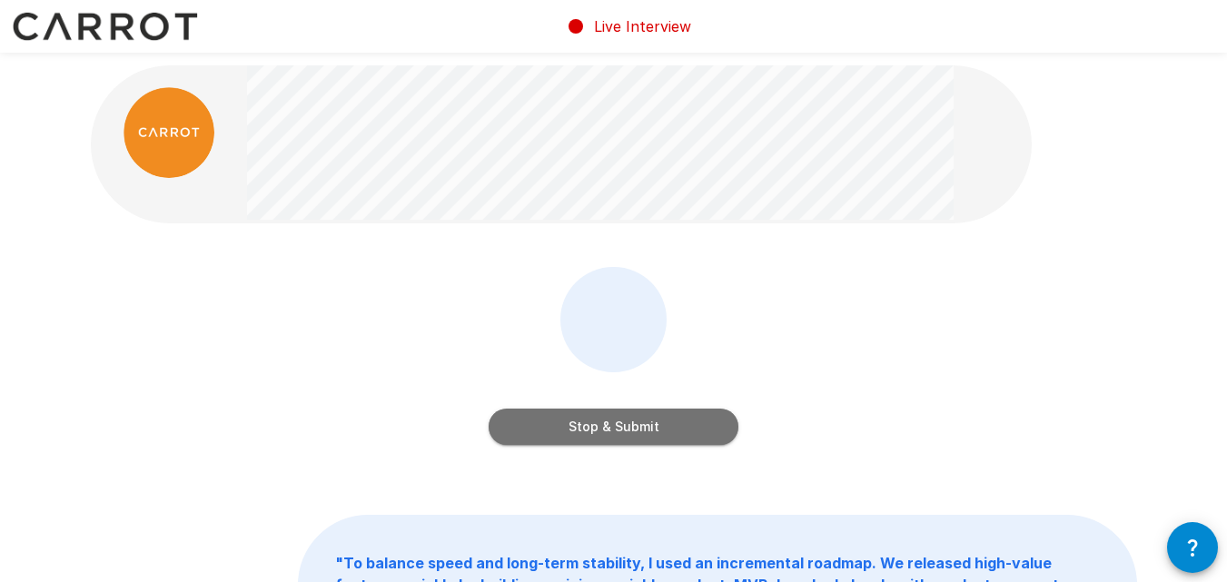
click at [606, 430] on button "Stop & Submit" at bounding box center [613, 427] width 250 height 36
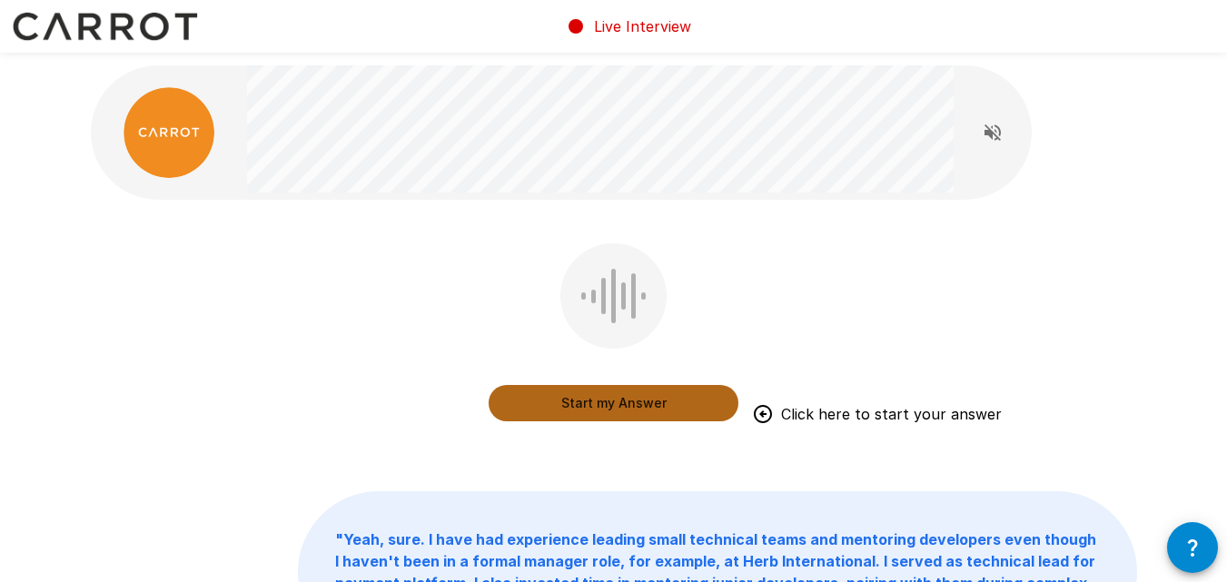
click at [622, 401] on button "Start my Answer" at bounding box center [613, 403] width 250 height 36
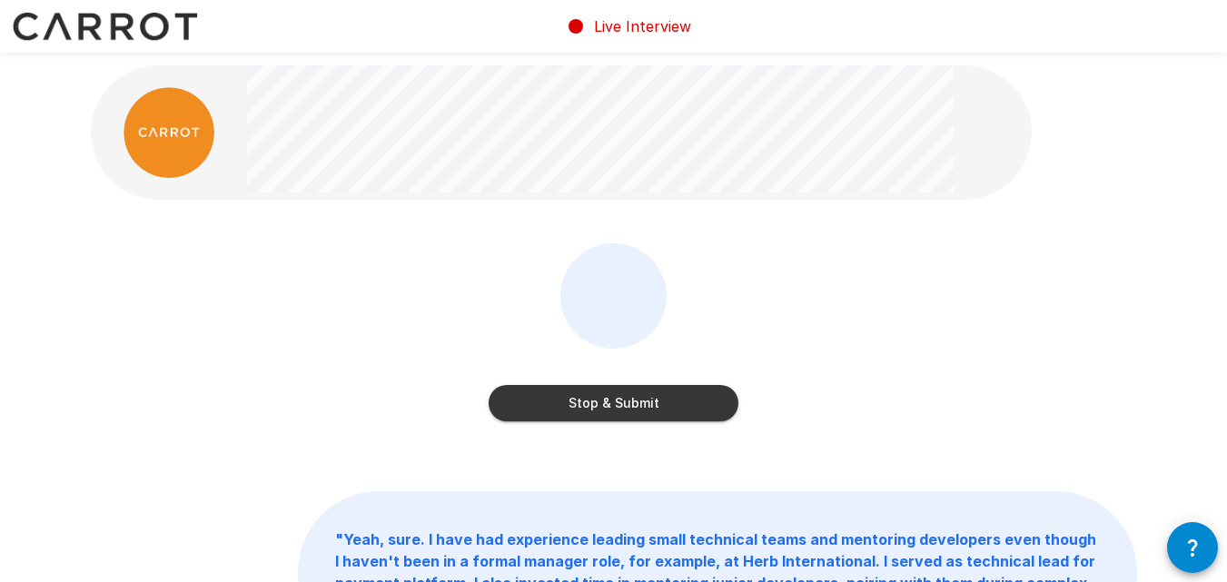
click at [622, 401] on button "Stop & Submit" at bounding box center [613, 403] width 250 height 36
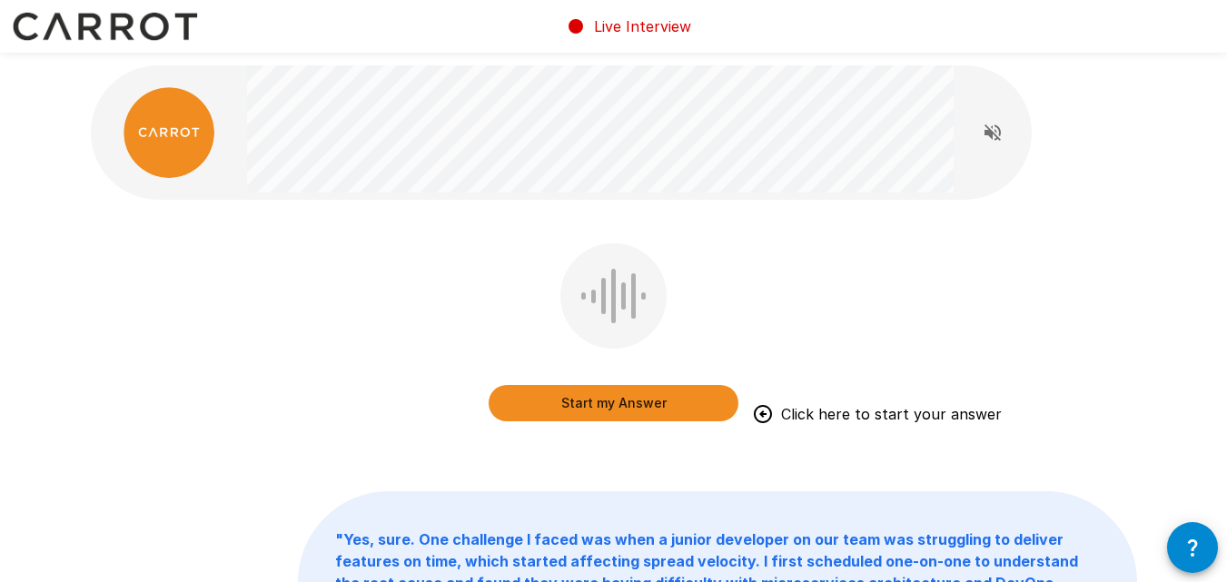
click at [622, 401] on button "Start my Answer" at bounding box center [613, 403] width 250 height 36
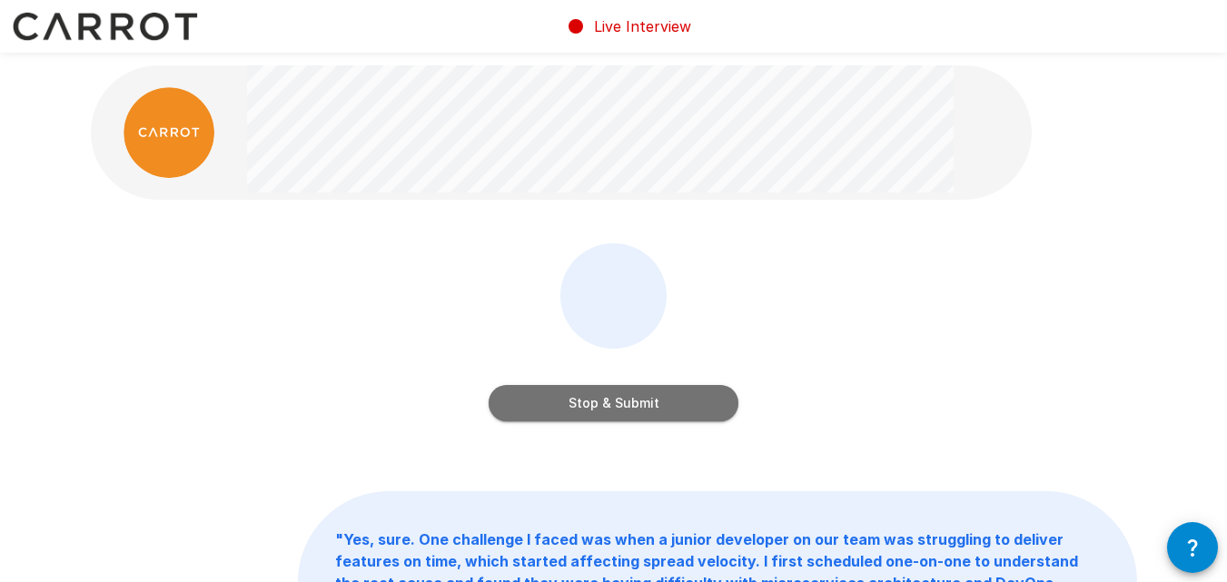
click at [622, 401] on button "Stop & Submit" at bounding box center [613, 403] width 250 height 36
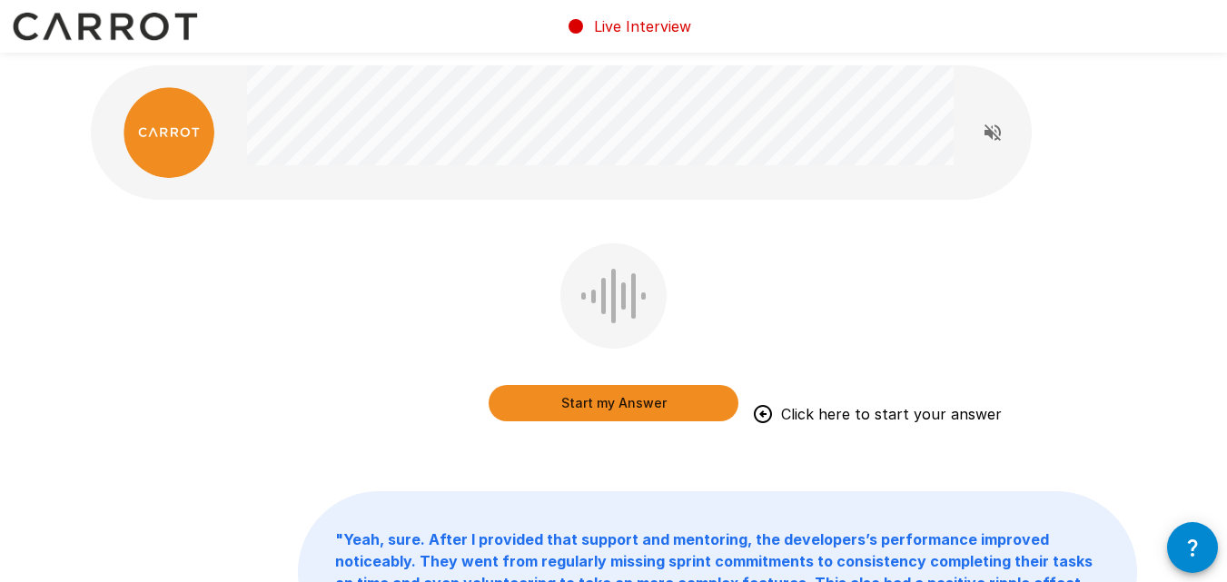
click at [622, 401] on button "Start my Answer" at bounding box center [613, 403] width 250 height 36
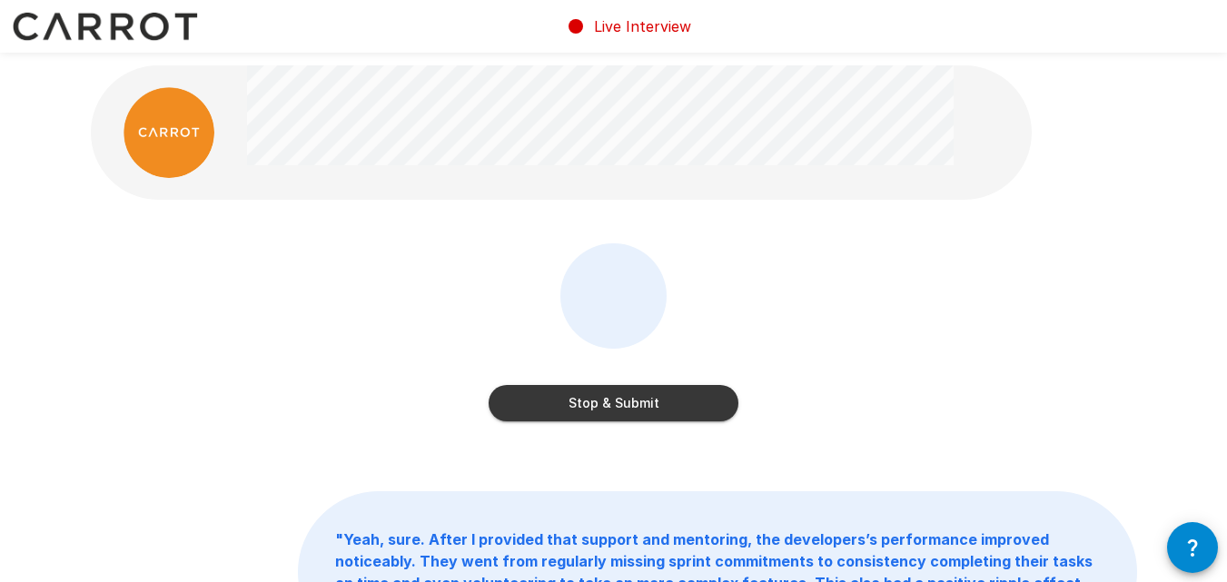
click at [622, 401] on button "Stop & Submit" at bounding box center [613, 403] width 250 height 36
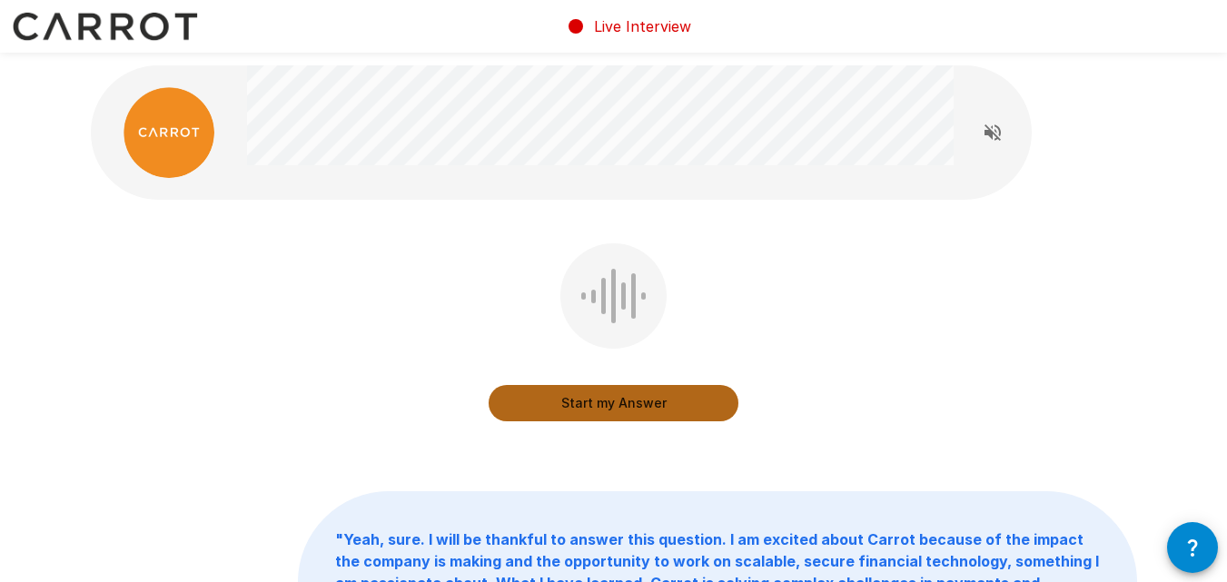
click at [622, 401] on button "Start my Answer" at bounding box center [613, 403] width 250 height 36
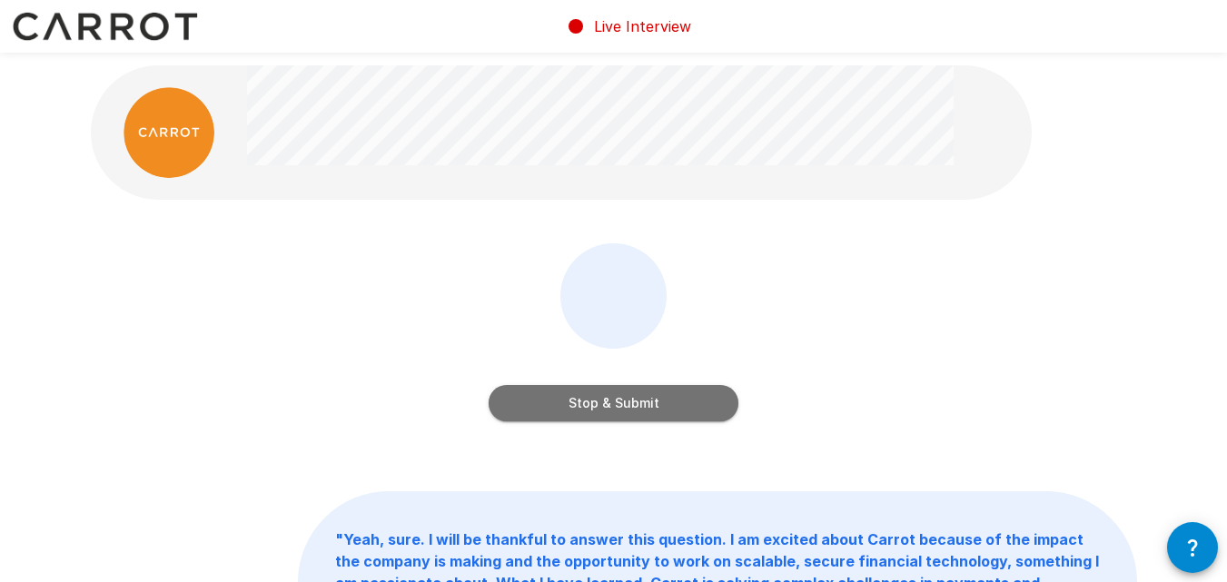
click at [622, 401] on button "Stop & Submit" at bounding box center [613, 403] width 250 height 36
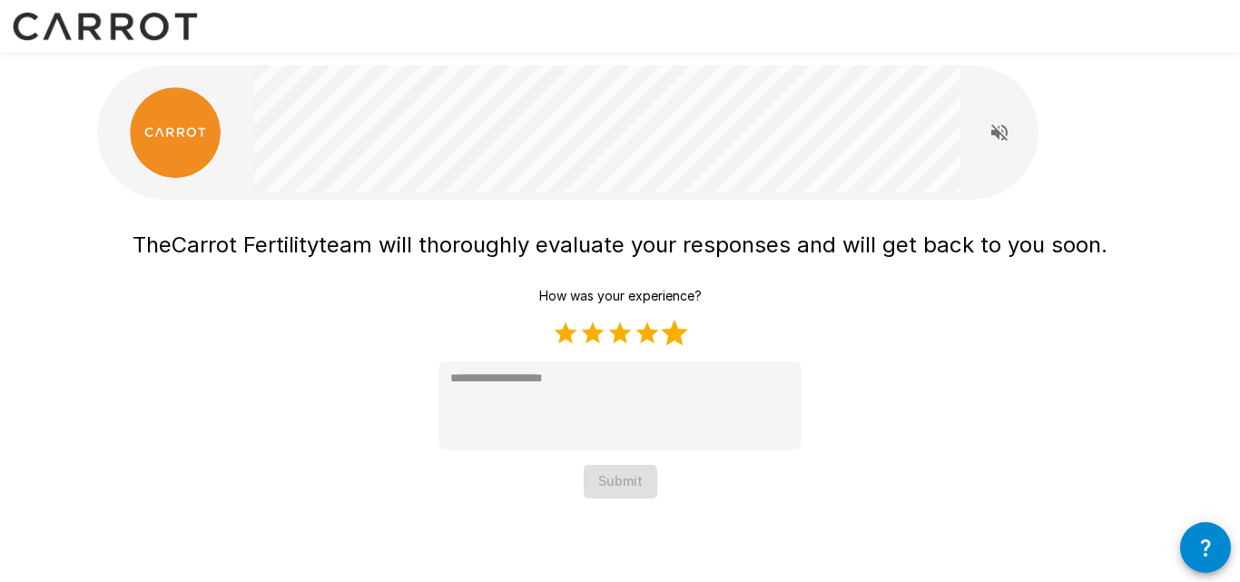
click at [670, 338] on label "5 Stars" at bounding box center [674, 333] width 27 height 27
type textarea "*"
click at [633, 485] on button "Submit" at bounding box center [621, 482] width 74 height 34
